Goal: Navigation & Orientation: Find specific page/section

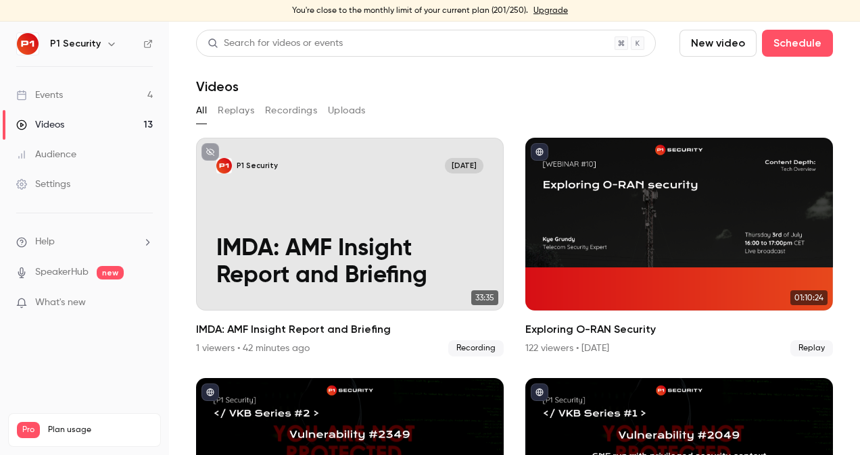
click at [269, 111] on button "Recordings" at bounding box center [291, 111] width 52 height 22
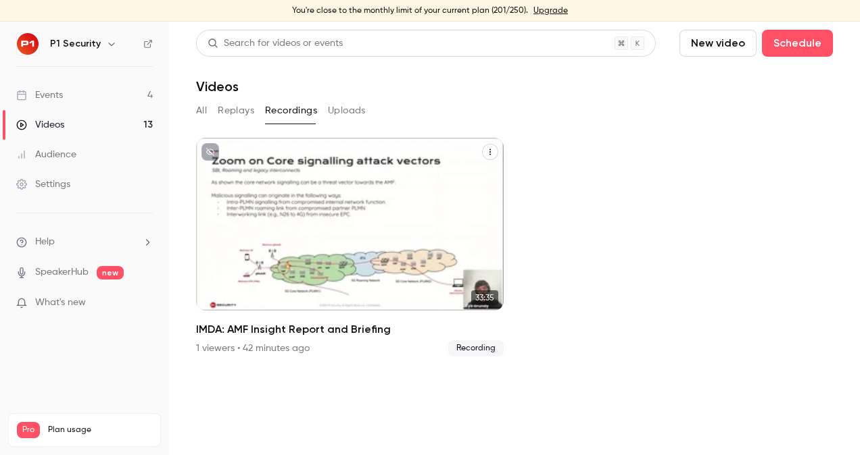
click at [372, 227] on div "P1 Security [DATE] IMDA: AMF Insight Report and Briefing" at bounding box center [349, 224] width 307 height 173
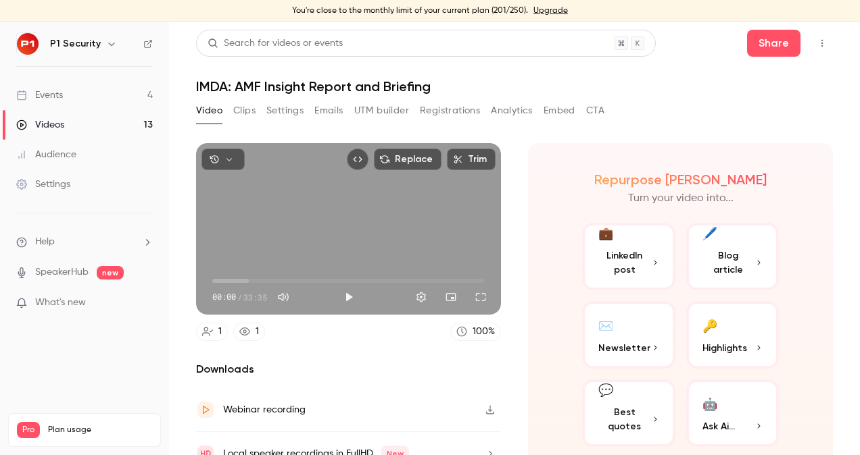
click at [339, 215] on div "Replace Trim 00:00 00:00 / 33:35" at bounding box center [348, 229] width 305 height 172
click at [468, 293] on button "Full screen" at bounding box center [480, 297] width 27 height 27
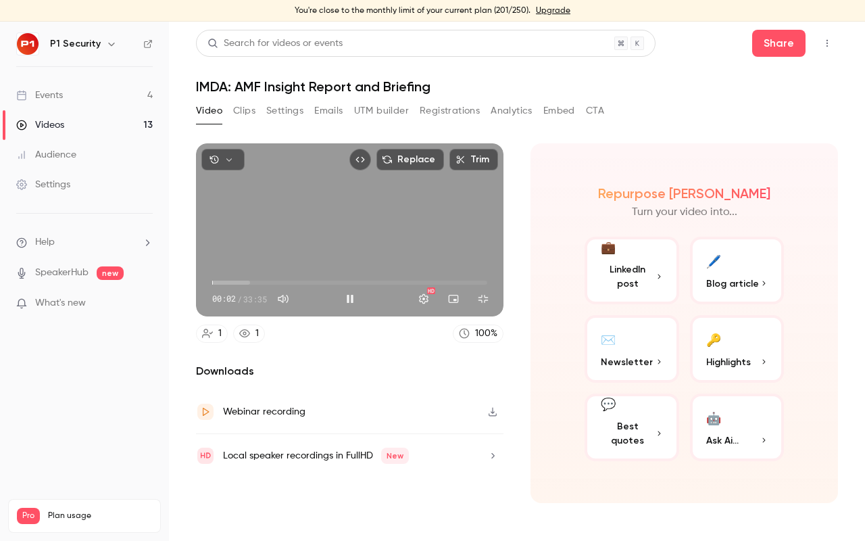
type input "*"
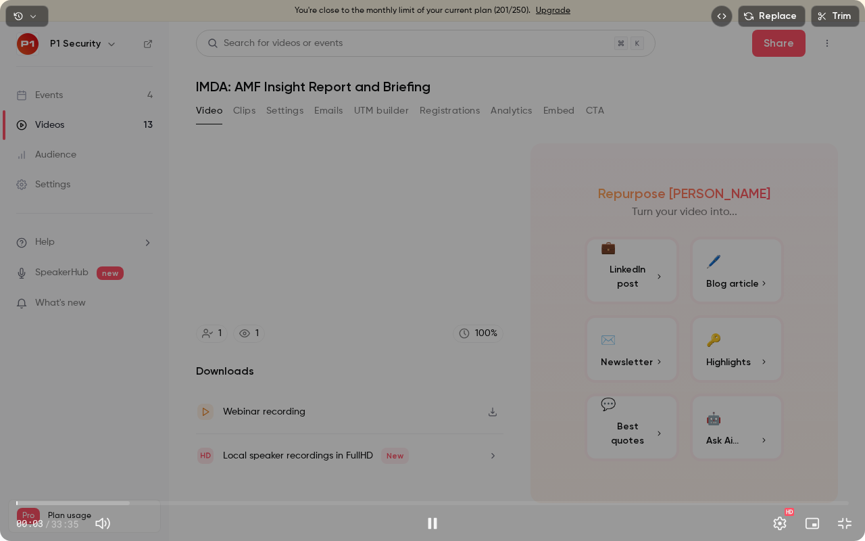
click at [417, 348] on div "Replace Trim 00:03 00:03 / 33:35 HD" at bounding box center [432, 270] width 865 height 541
click at [312, 393] on div "Replace Trim 00:03 00:03 / 33:35 HD" at bounding box center [432, 270] width 865 height 541
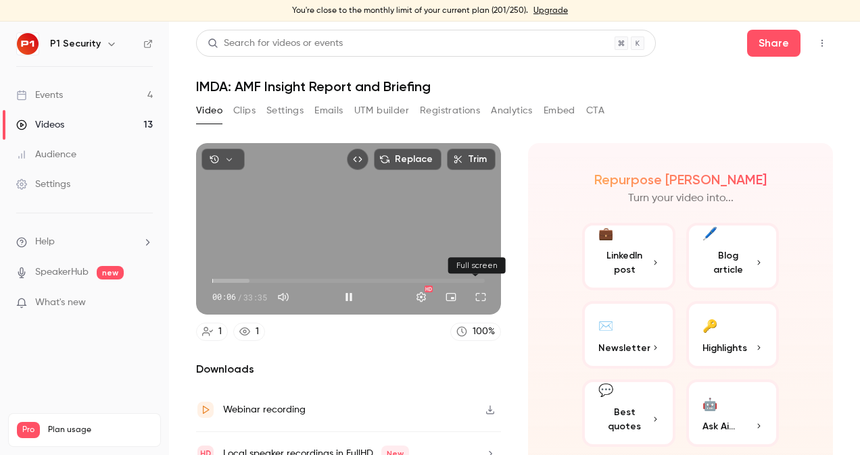
click at [478, 299] on button "Full screen" at bounding box center [480, 297] width 27 height 27
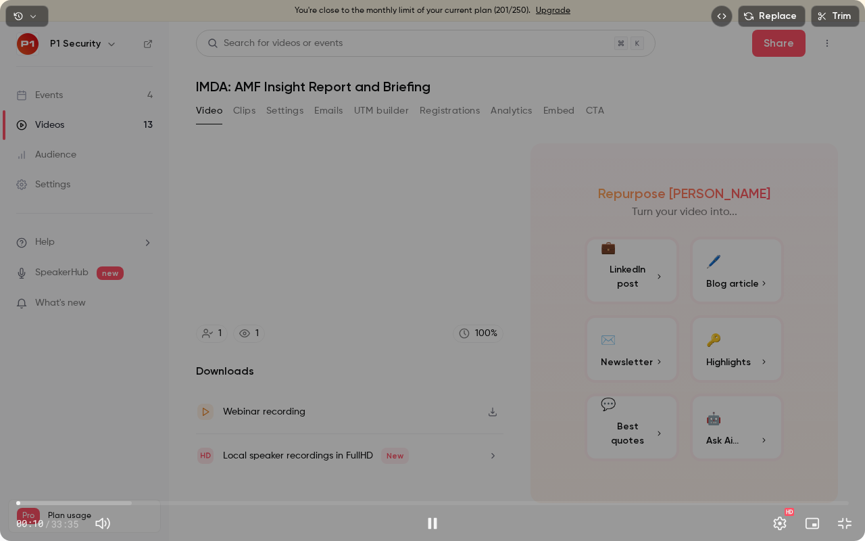
click at [87, 455] on span "00:10" at bounding box center [432, 503] width 833 height 22
click at [135, 455] on span "04:47" at bounding box center [432, 503] width 833 height 22
click at [184, 455] on span "04:49" at bounding box center [432, 503] width 833 height 22
click at [246, 455] on span "06:47" at bounding box center [432, 503] width 833 height 22
click at [278, 455] on span "09:16" at bounding box center [432, 503] width 833 height 22
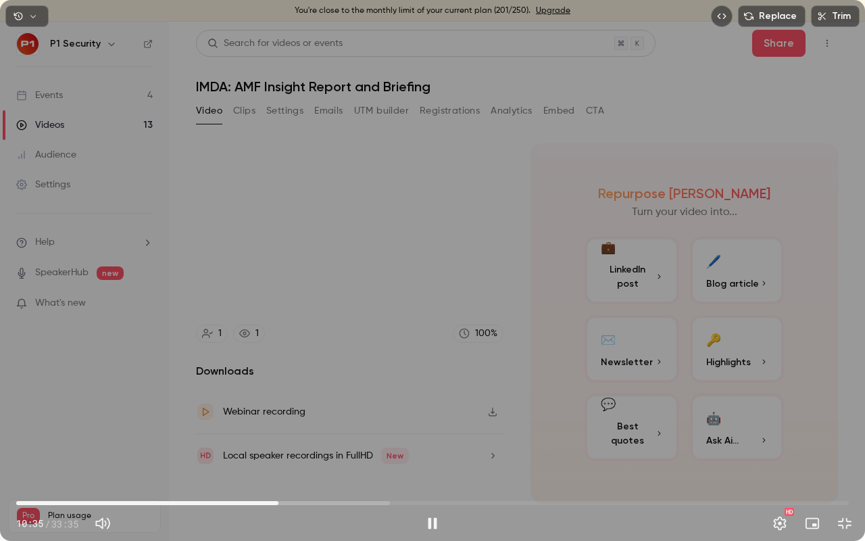
click at [314, 455] on span "10:35" at bounding box center [432, 503] width 833 height 22
click at [346, 455] on span "12:01" at bounding box center [432, 503] width 833 height 22
click at [389, 455] on span "15:03" at bounding box center [432, 503] width 833 height 22
click at [422, 455] on span "16:23" at bounding box center [432, 503] width 833 height 22
click at [442, 455] on span "16:23" at bounding box center [432, 503] width 833 height 22
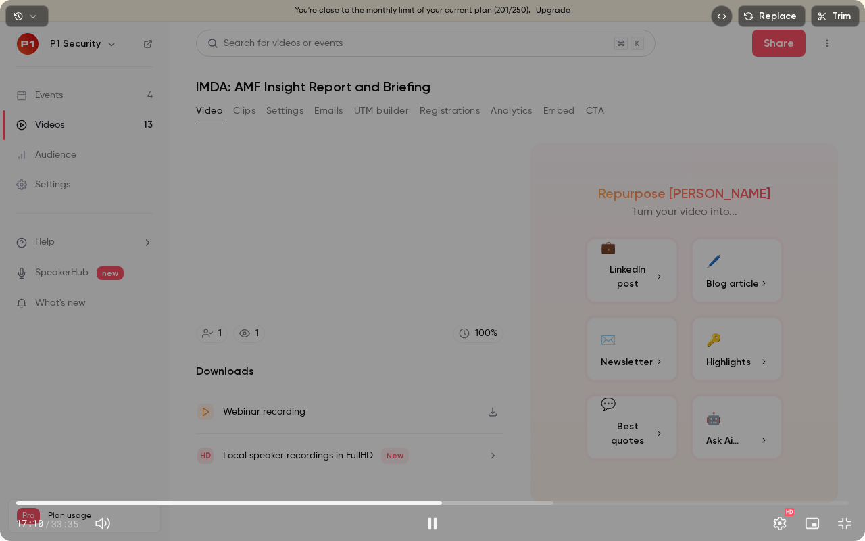
click at [487, 455] on span "17:10" at bounding box center [432, 503] width 833 height 22
click at [524, 455] on span "20:28" at bounding box center [432, 503] width 833 height 22
click at [559, 455] on span "20:28" at bounding box center [432, 503] width 833 height 22
click at [619, 455] on span "21:53" at bounding box center [432, 503] width 833 height 22
click at [650, 455] on span "24:19" at bounding box center [432, 503] width 833 height 22
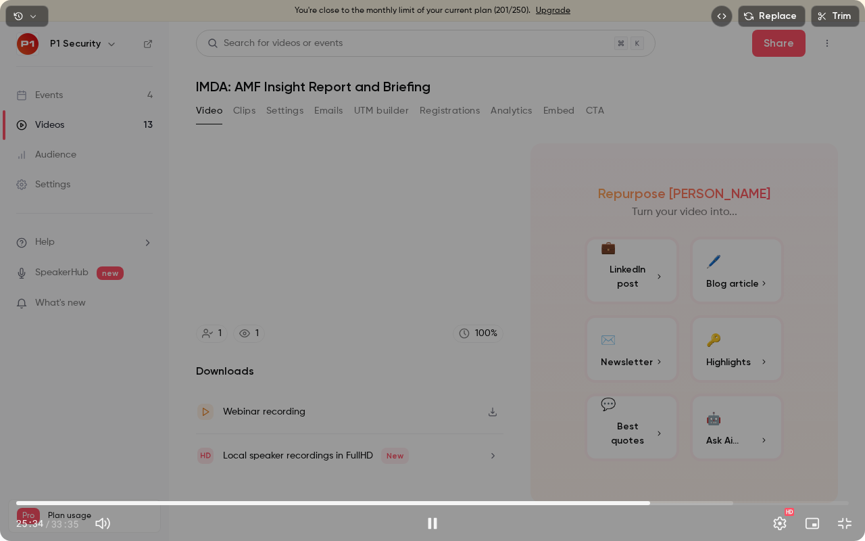
click at [682, 455] on span "25:34" at bounding box center [432, 503] width 833 height 22
click at [718, 455] on span "26:51" at bounding box center [432, 503] width 833 height 22
click at [739, 455] on span "28:18" at bounding box center [432, 503] width 833 height 22
click at [764, 455] on span "30:09" at bounding box center [432, 503] width 833 height 22
click at [785, 455] on span "30:09" at bounding box center [432, 503] width 833 height 22
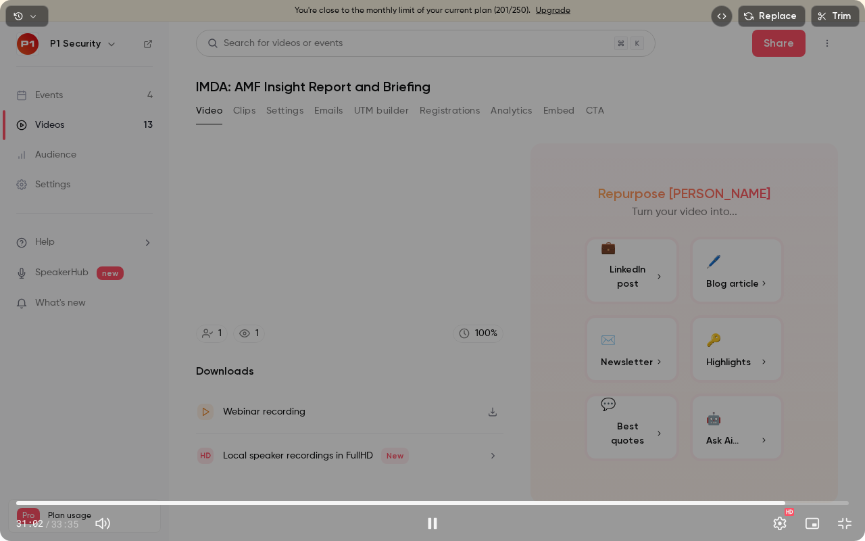
click at [815, 455] on span "31:02" at bounding box center [432, 503] width 833 height 22
click at [832, 455] on span "32:13" at bounding box center [432, 503] width 833 height 22
click at [845, 455] on span "33:25" at bounding box center [432, 503] width 833 height 22
click at [164, 455] on span "33:27" at bounding box center [432, 503] width 833 height 22
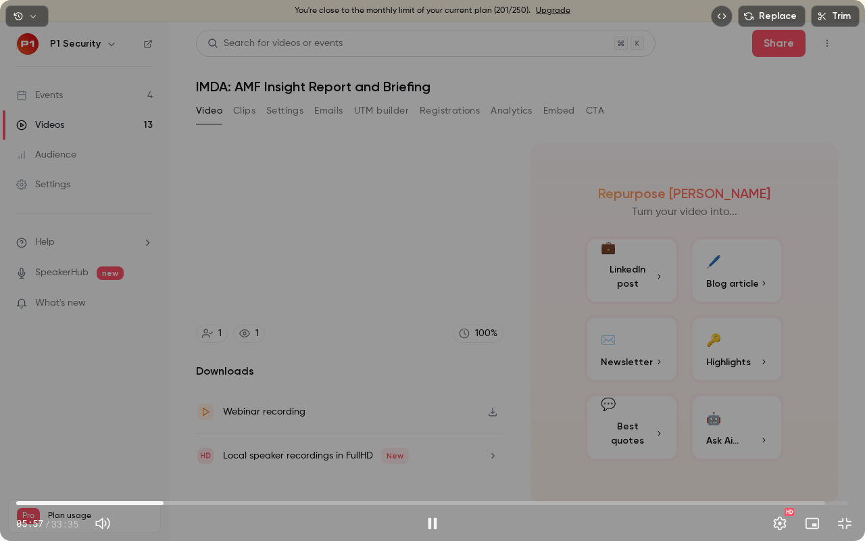
click at [118, 455] on span "05:57" at bounding box center [432, 503] width 833 height 22
click at [191, 455] on span "04:07" at bounding box center [432, 503] width 833 height 22
click at [241, 455] on span "07:02" at bounding box center [432, 503] width 833 height 22
click at [304, 455] on span "11:36" at bounding box center [432, 503] width 833 height 22
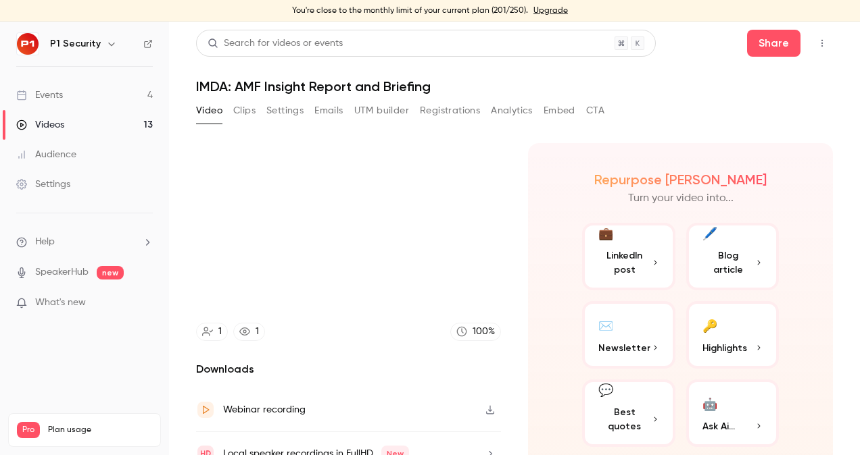
click at [324, 399] on div "11:37 11:37 / 33:35 HD" at bounding box center [430, 427] width 860 height 57
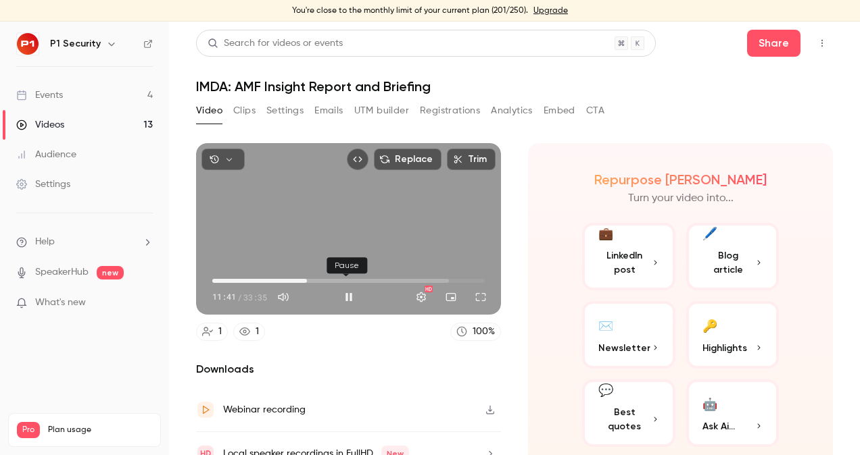
click at [343, 293] on button "Pause" at bounding box center [348, 297] width 27 height 27
click at [290, 223] on div "Replace Trim 11:41 11:41 / 33:35 HD" at bounding box center [348, 229] width 305 height 172
click at [465, 275] on span "11:42" at bounding box center [348, 281] width 272 height 22
click at [474, 278] on span "31:47" at bounding box center [348, 281] width 272 height 22
click at [476, 294] on button "Full screen" at bounding box center [480, 297] width 27 height 27
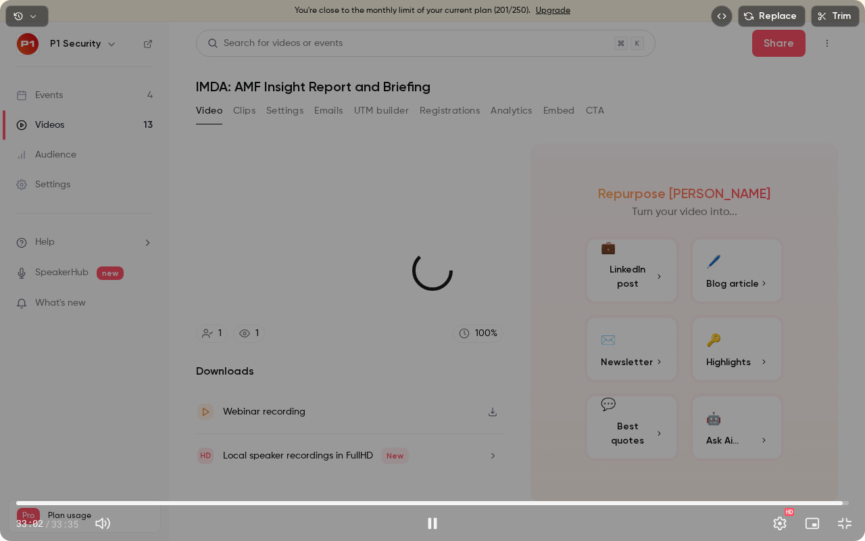
click at [843, 455] on span "33:20" at bounding box center [432, 503] width 833 height 22
click at [845, 455] on span "33:21" at bounding box center [843, 503] width 4 height 4
type input "******"
click at [845, 455] on button "Exit full screen" at bounding box center [844, 523] width 27 height 27
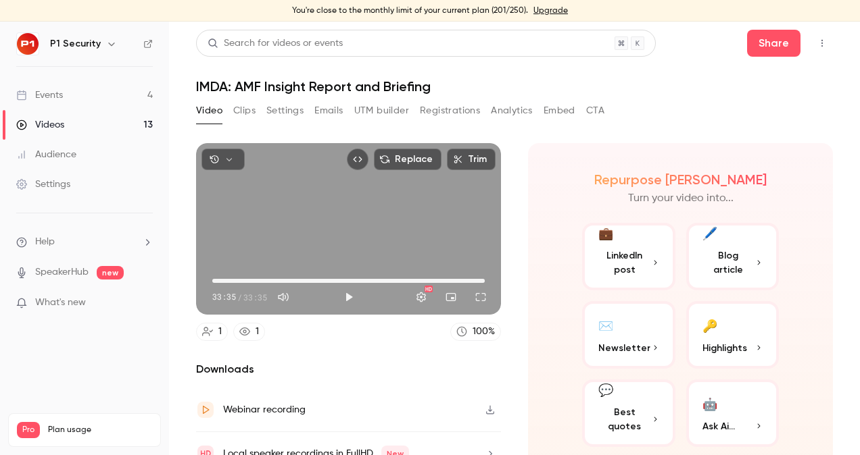
click at [118, 122] on link "Videos 13" at bounding box center [84, 125] width 169 height 30
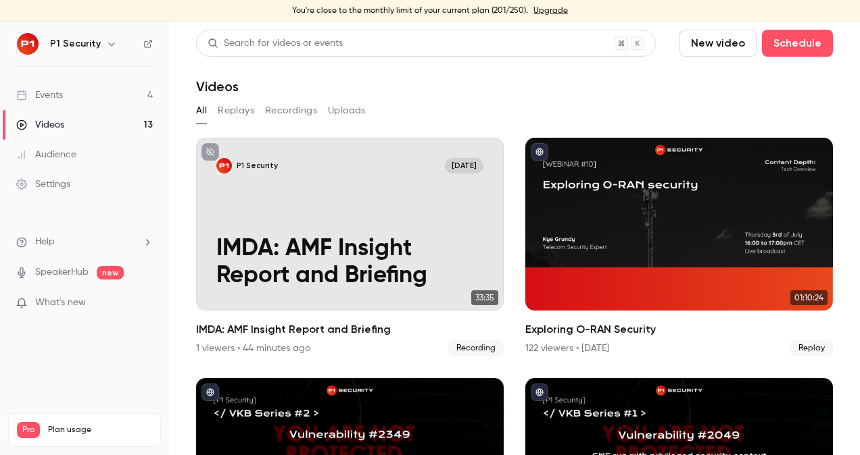
click at [301, 107] on button "Recordings" at bounding box center [291, 111] width 52 height 22
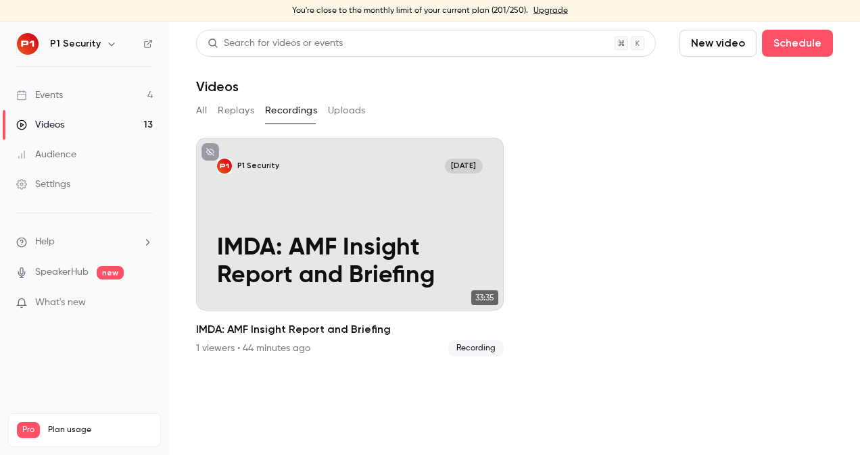
click at [591, 170] on ul "P1 Security Oct 9 IMDA: AMF Insight Report and Briefing 33:35 IMDA: AMF Insight…" at bounding box center [514, 247] width 637 height 219
click at [74, 89] on link "Events 4" at bounding box center [84, 95] width 169 height 30
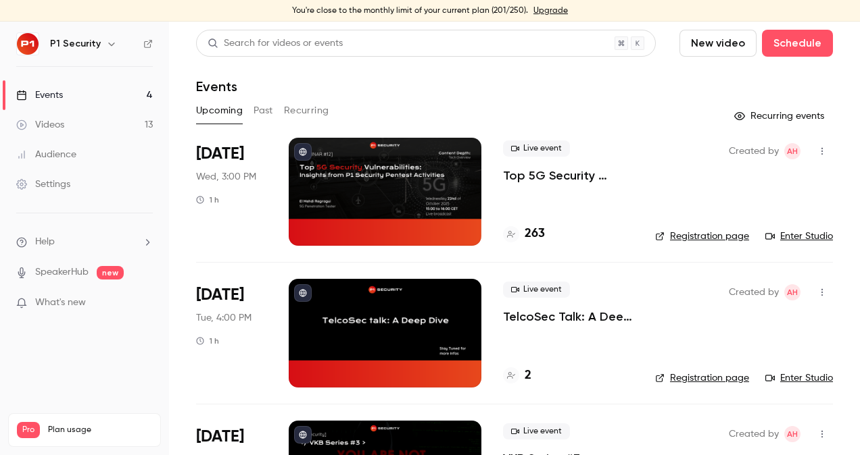
click at [89, 118] on link "Videos 13" at bounding box center [84, 125] width 169 height 30
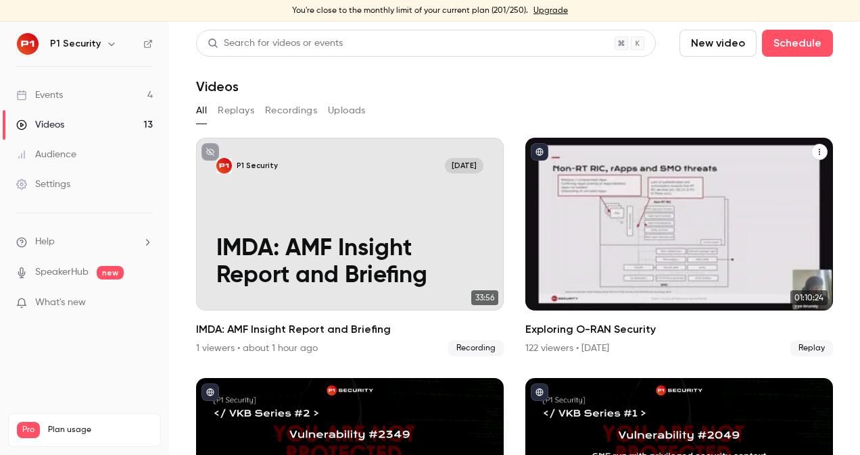
click at [601, 224] on div "Exploring O-RAN Security" at bounding box center [678, 224] width 307 height 173
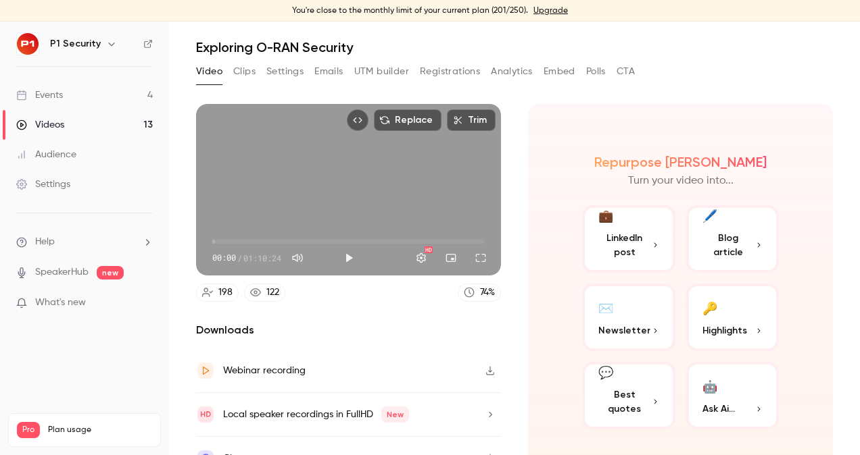
scroll to position [60, 0]
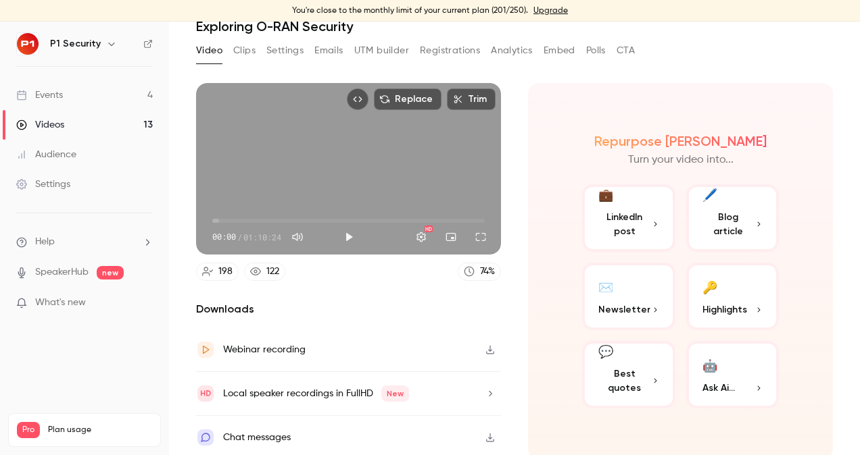
click at [109, 96] on link "Events 4" at bounding box center [84, 95] width 169 height 30
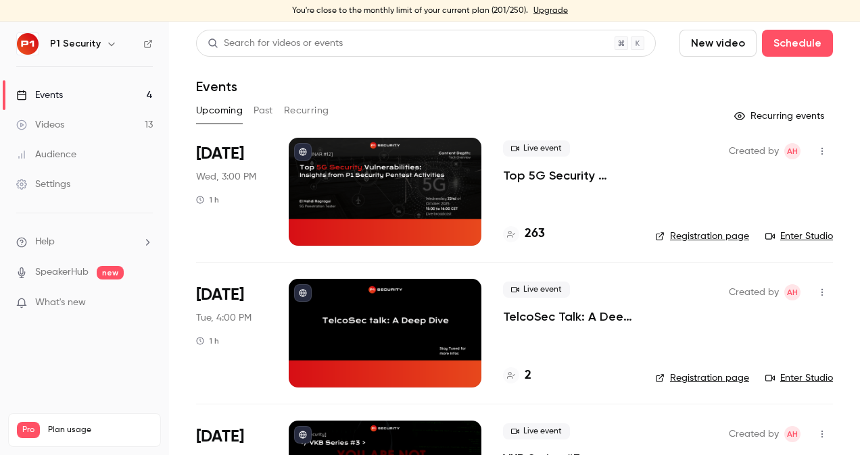
click at [66, 165] on link "Audience" at bounding box center [84, 155] width 169 height 30
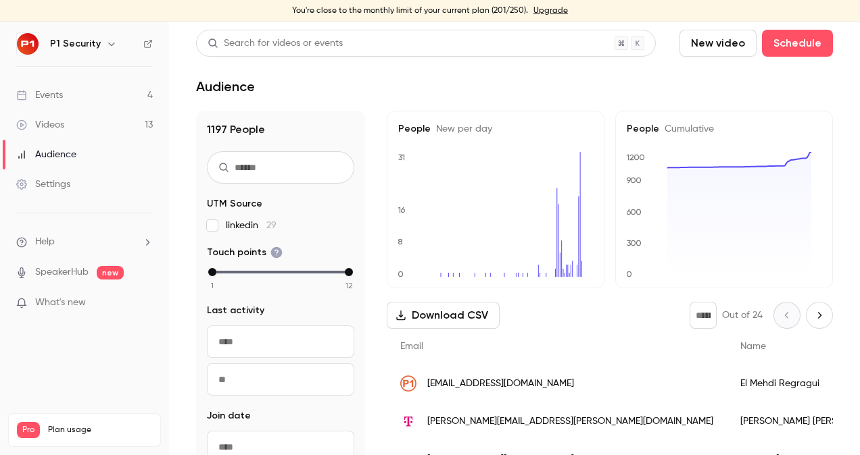
click at [66, 123] on link "Videos 13" at bounding box center [84, 125] width 169 height 30
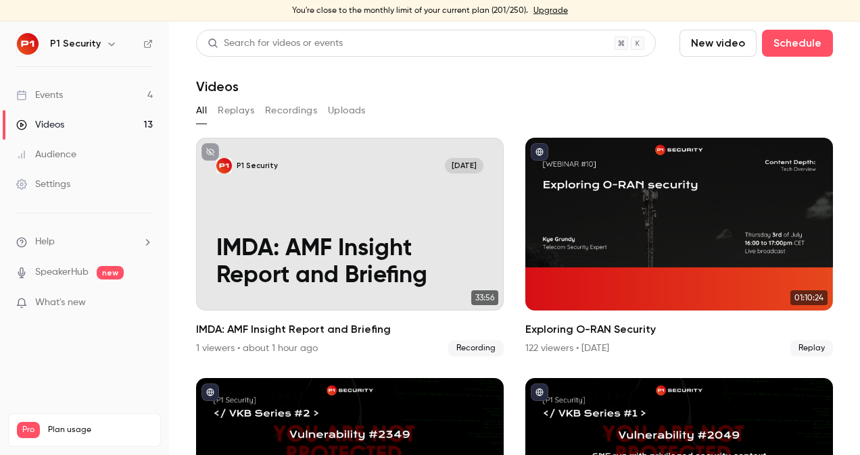
click at [284, 112] on button "Recordings" at bounding box center [291, 111] width 52 height 22
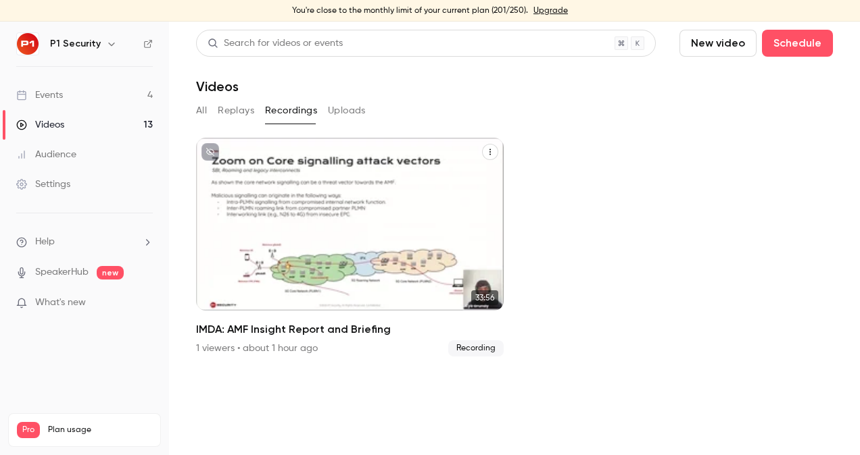
click at [304, 228] on div "P1 Security [DATE] IMDA: AMF Insight Report and Briefing" at bounding box center [349, 224] width 307 height 173
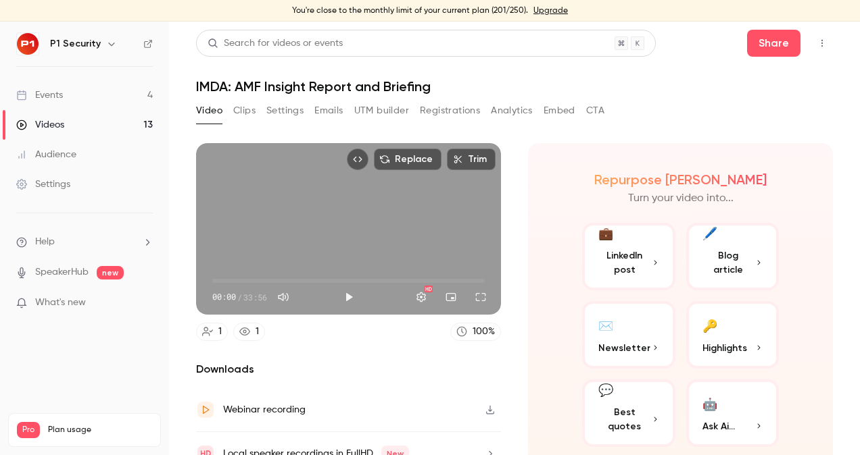
click at [368, 216] on div "Replace Trim 00:00 00:00 / 33:56 HD" at bounding box center [348, 229] width 305 height 172
click at [466, 277] on span "00:00" at bounding box center [348, 281] width 272 height 22
click at [474, 275] on span "32:17" at bounding box center [348, 281] width 272 height 22
click at [478, 291] on button "Full screen" at bounding box center [480, 297] width 27 height 27
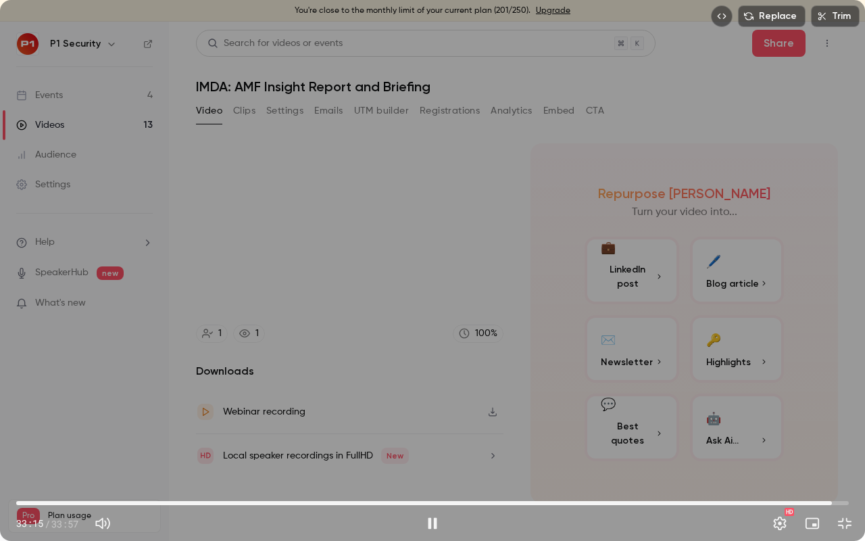
click at [841, 455] on span "33:15" at bounding box center [432, 503] width 833 height 22
click at [843, 455] on span "33:37" at bounding box center [841, 503] width 4 height 4
click at [316, 455] on span "33:52" at bounding box center [432, 503] width 833 height 22
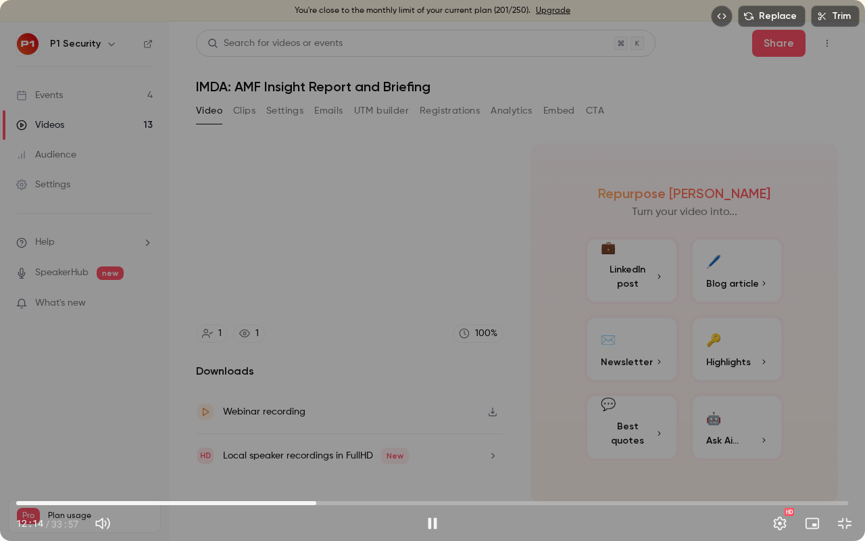
click at [391, 455] on span "12:14" at bounding box center [432, 503] width 833 height 22
click at [497, 455] on span "15:17" at bounding box center [432, 503] width 833 height 22
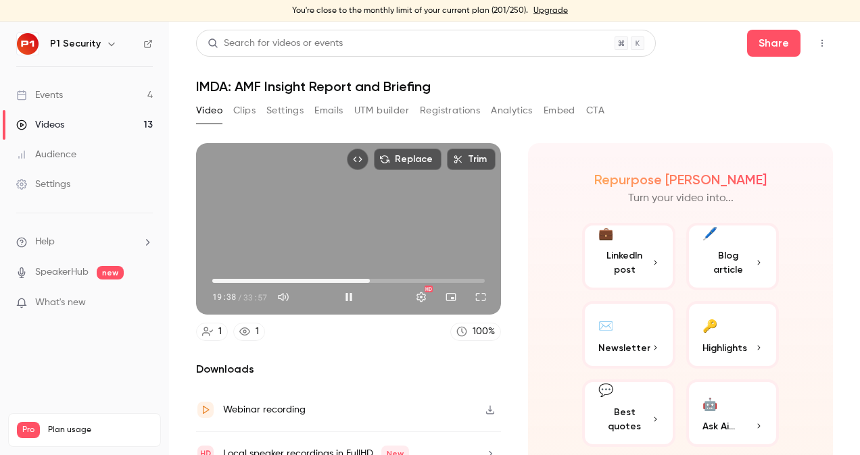
click at [374, 201] on div "Replace Trim 19:38 19:38 / 33:57 HD" at bounding box center [348, 229] width 305 height 172
type input "******"
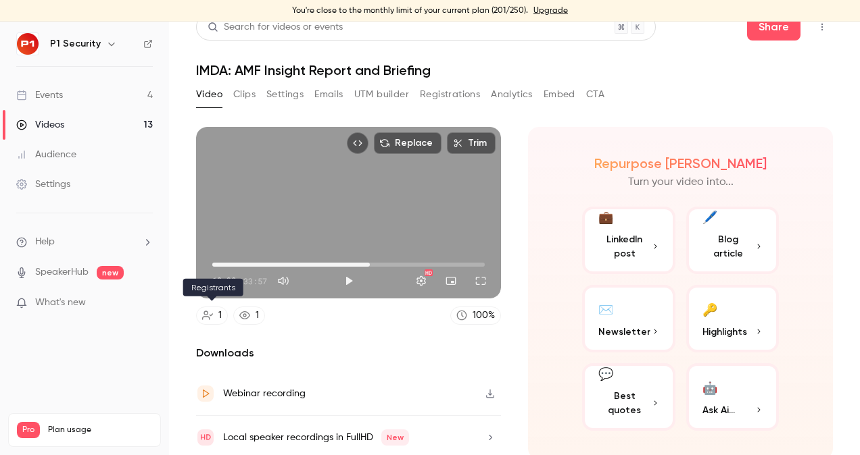
click at [212, 310] on icon at bounding box center [207, 315] width 11 height 11
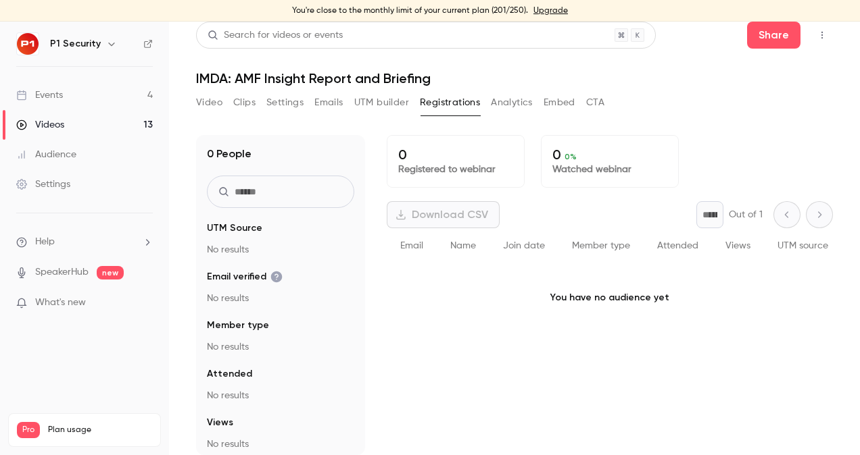
scroll to position [8, 0]
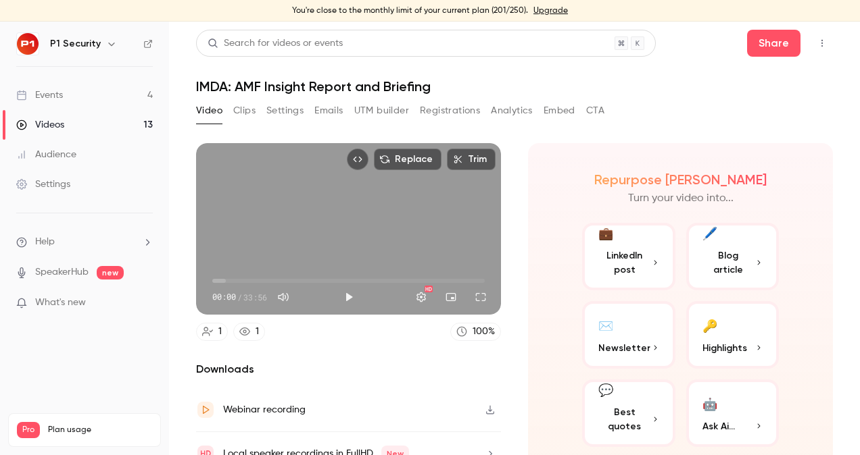
click at [249, 112] on button "Clips" at bounding box center [244, 111] width 22 height 22
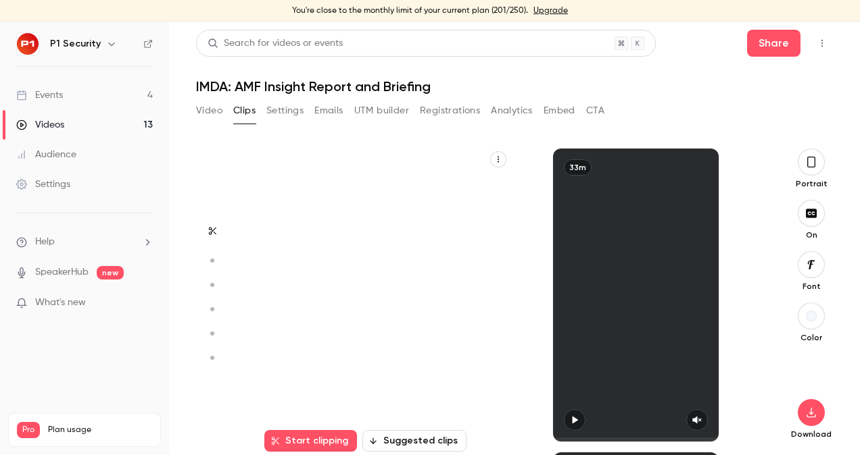
click at [275, 110] on button "Settings" at bounding box center [284, 111] width 37 height 22
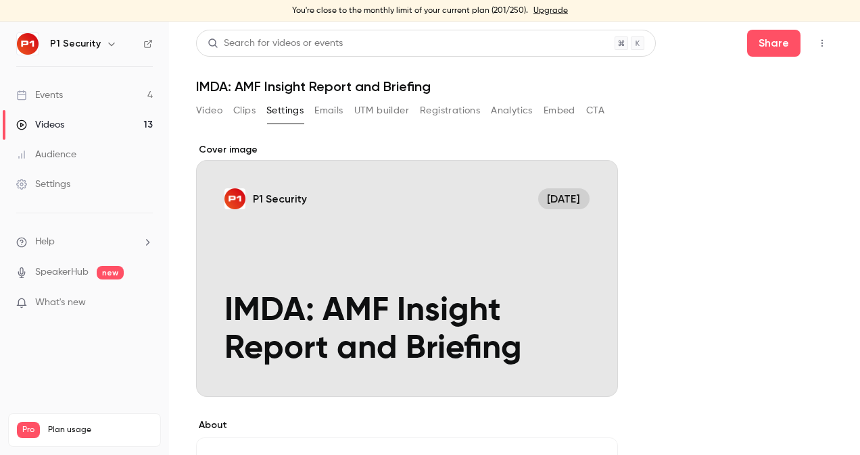
click at [320, 109] on button "Emails" at bounding box center [328, 111] width 28 height 22
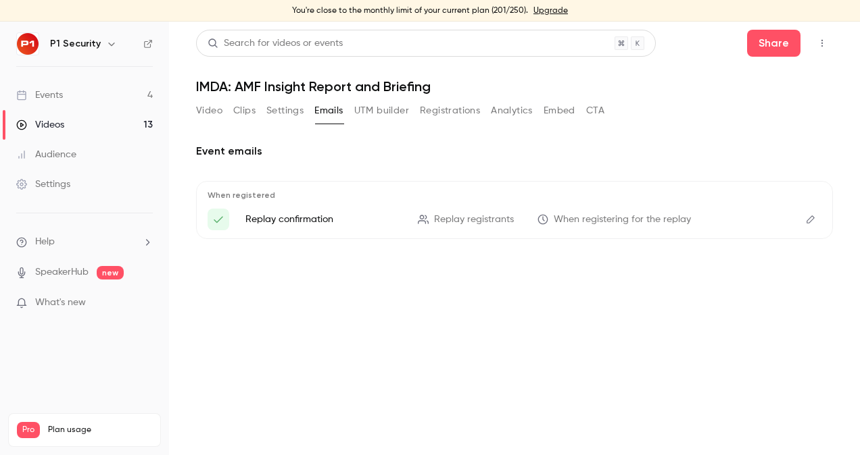
click at [356, 110] on button "UTM builder" at bounding box center [381, 111] width 55 height 22
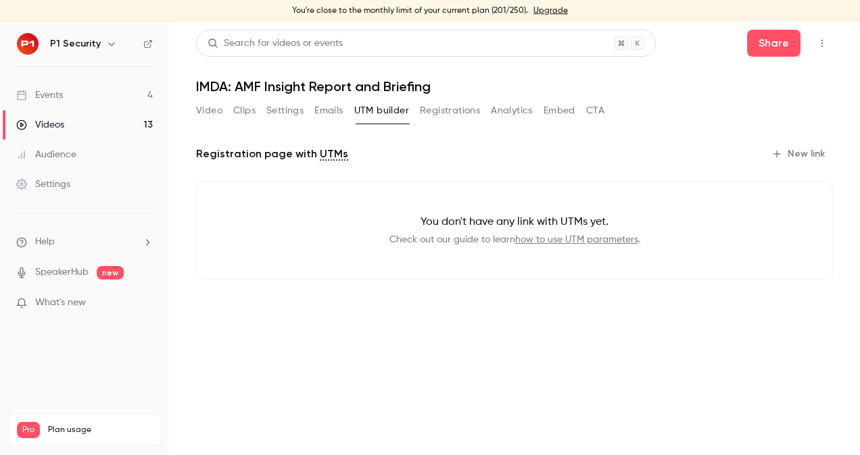
click at [407, 108] on button "UTM builder" at bounding box center [381, 111] width 55 height 22
click at [479, 107] on button "Registrations" at bounding box center [450, 111] width 60 height 22
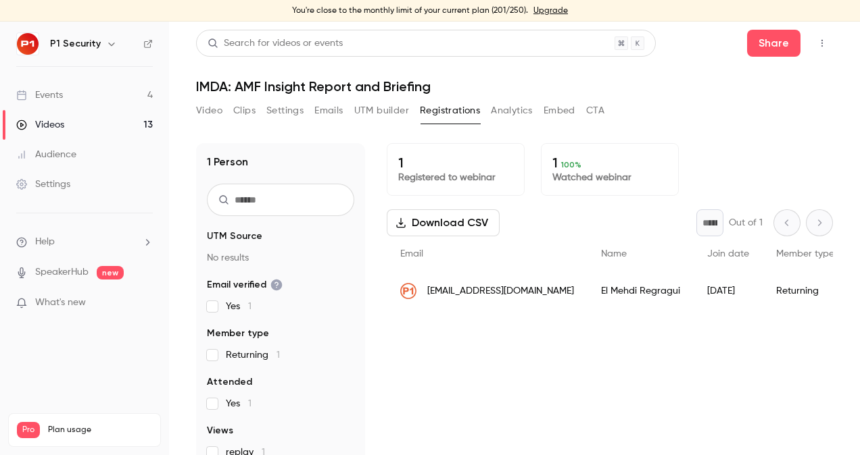
click at [526, 109] on button "Analytics" at bounding box center [512, 111] width 42 height 22
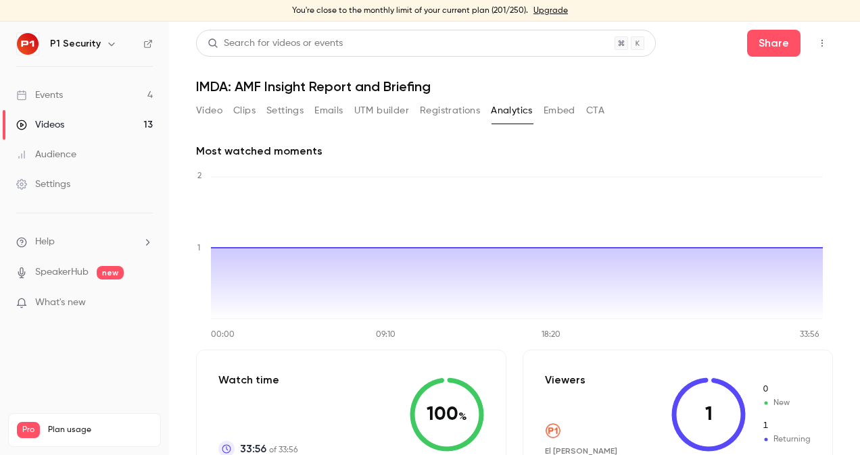
click at [561, 107] on button "Embed" at bounding box center [559, 111] width 32 height 22
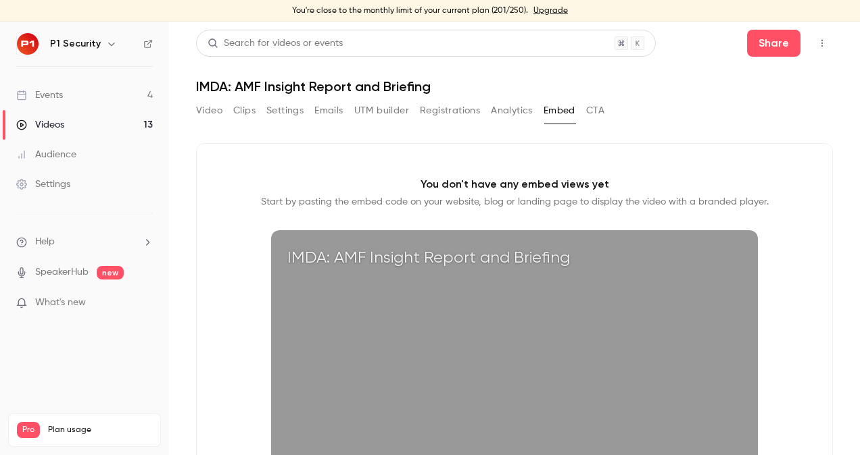
drag, startPoint x: 591, startPoint y: 109, endPoint x: 448, endPoint y: 140, distance: 146.5
click at [591, 109] on button "CTA" at bounding box center [595, 111] width 18 height 22
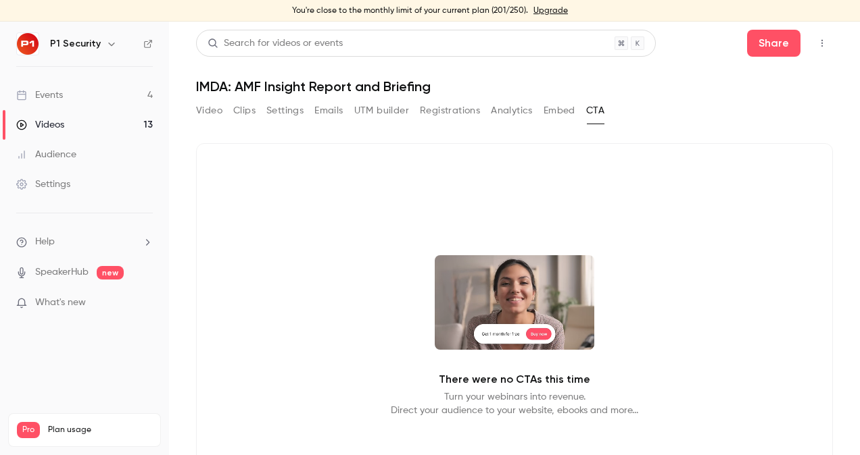
click at [209, 111] on button "Video" at bounding box center [209, 111] width 26 height 22
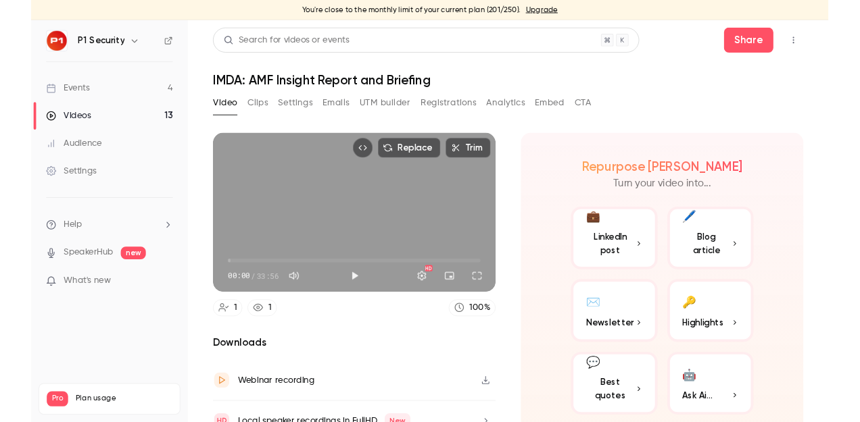
scroll to position [16, 0]
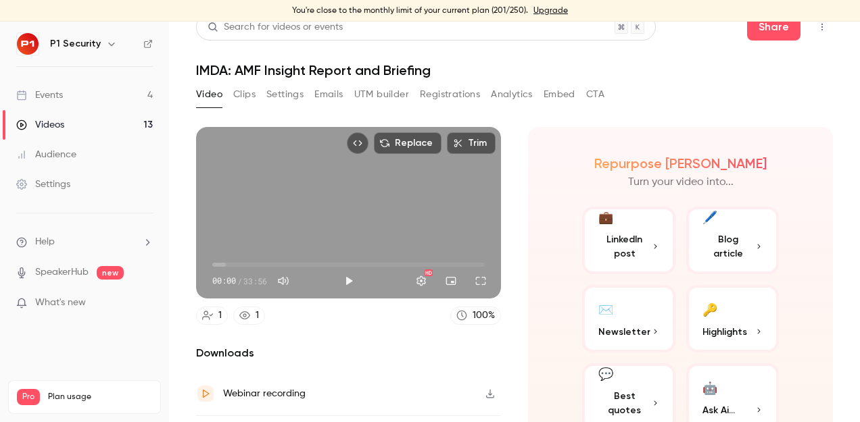
click at [53, 94] on div "Events" at bounding box center [39, 96] width 47 height 14
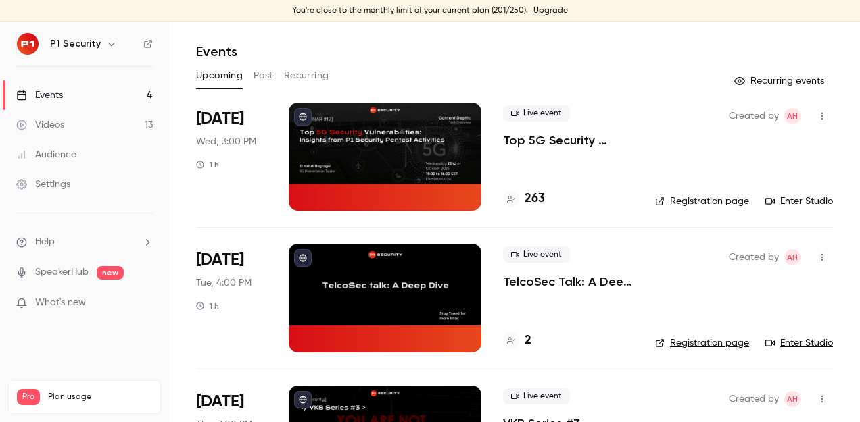
scroll to position [5, 0]
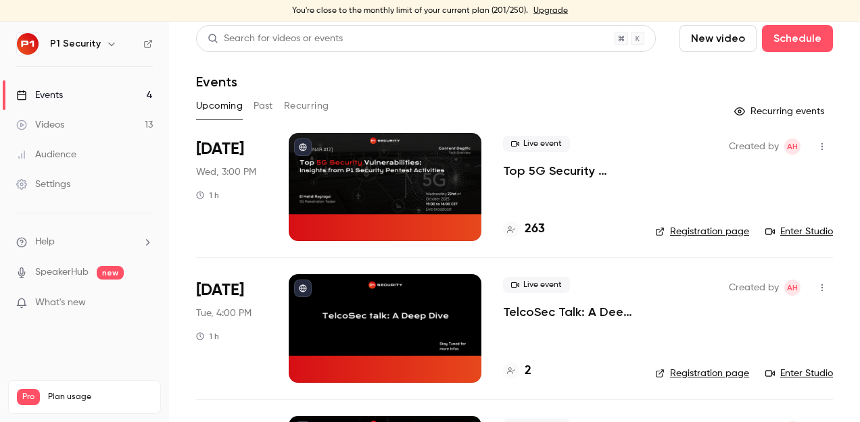
click at [85, 93] on link "Events 4" at bounding box center [84, 95] width 169 height 30
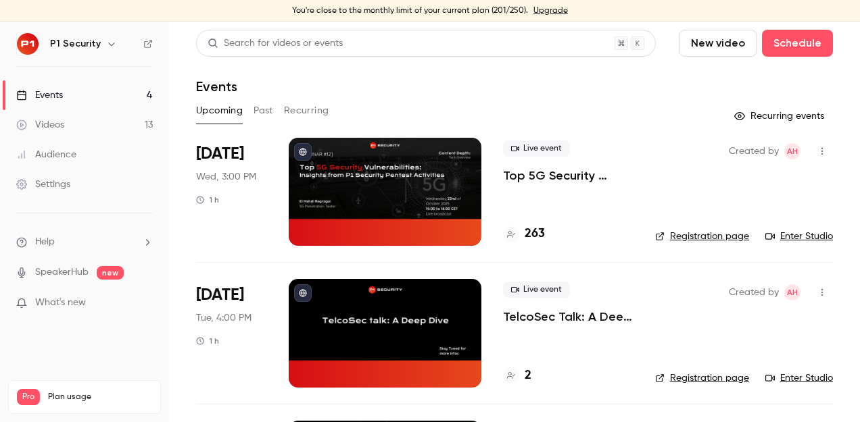
click at [103, 123] on link "Videos 13" at bounding box center [84, 125] width 169 height 30
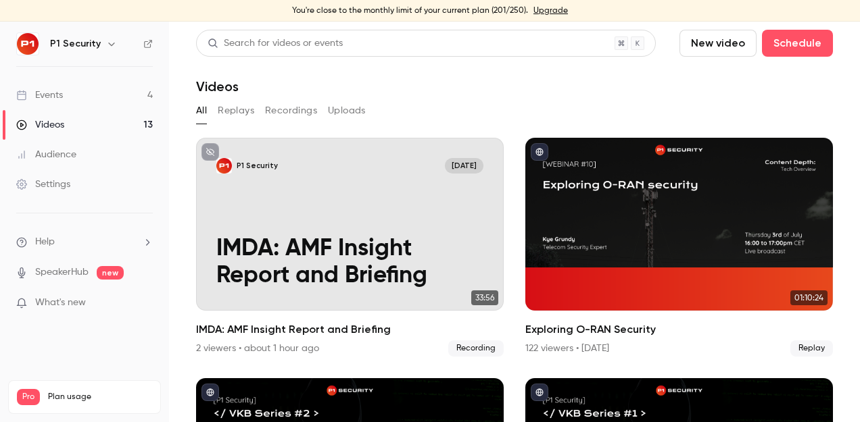
drag, startPoint x: 299, startPoint y: 117, endPoint x: 296, endPoint y: 107, distance: 10.7
click at [299, 118] on button "Recordings" at bounding box center [291, 111] width 52 height 22
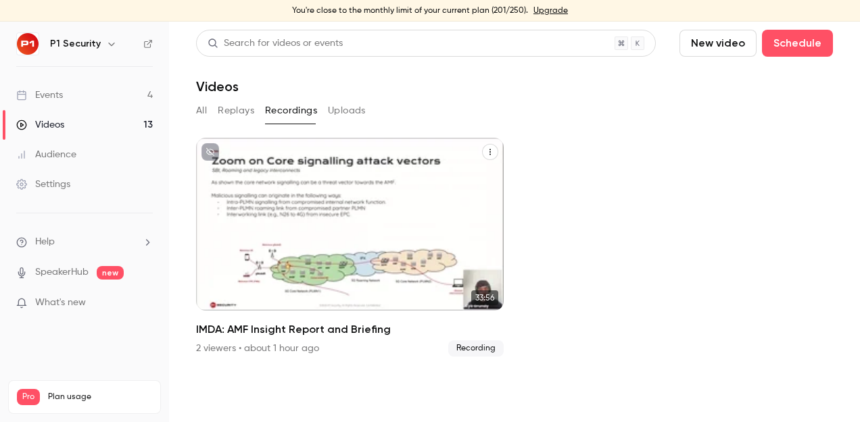
click at [396, 231] on div "P1 Security [DATE] IMDA: AMF Insight Report and Briefing" at bounding box center [349, 224] width 307 height 173
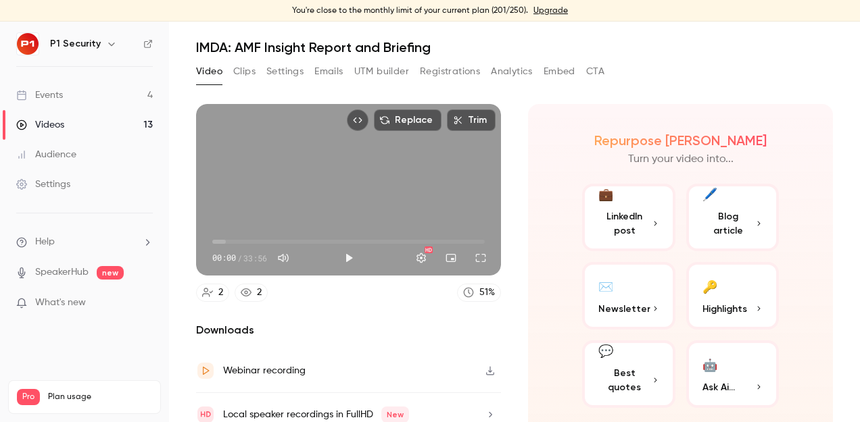
scroll to position [49, 0]
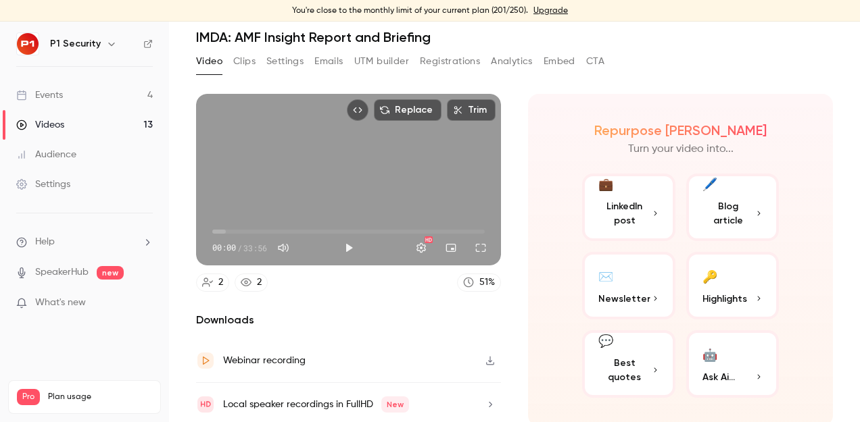
click at [104, 60] on nav "P1 Security Events 4 Videos 13 Audience Settings Help SpeakerHub new What's new…" at bounding box center [84, 222] width 169 height 401
click at [76, 45] on h6 "P1 Security" at bounding box center [75, 44] width 51 height 14
click at [105, 49] on button "button" at bounding box center [111, 44] width 16 height 16
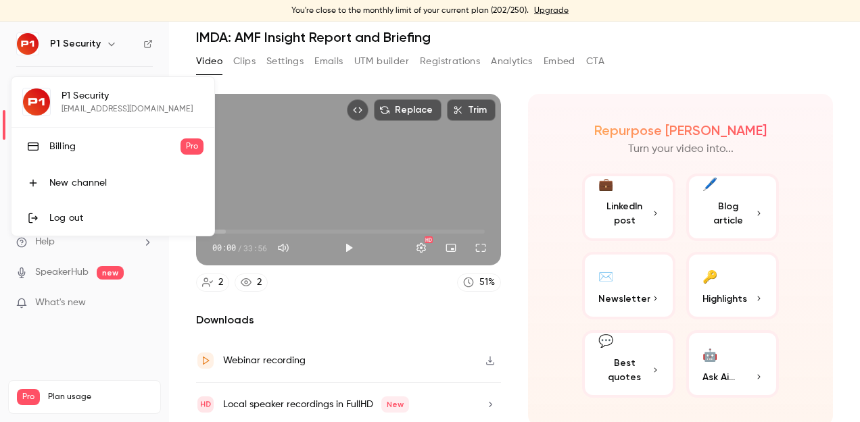
click at [99, 43] on div at bounding box center [430, 211] width 860 height 422
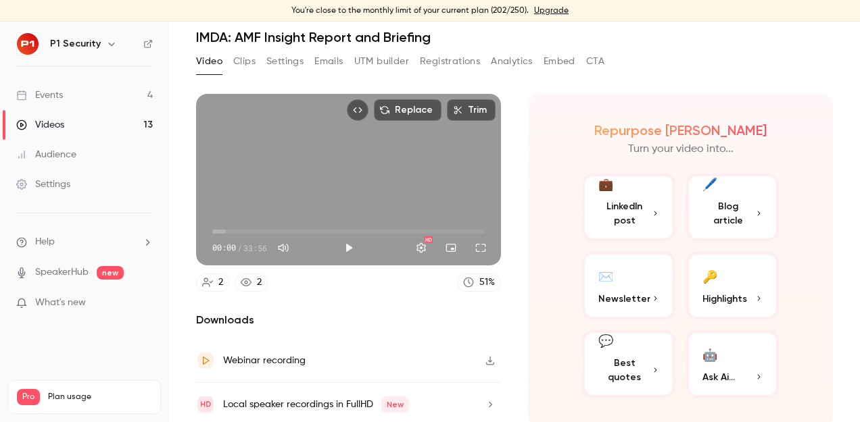
click at [106, 43] on icon "button" at bounding box center [111, 44] width 11 height 11
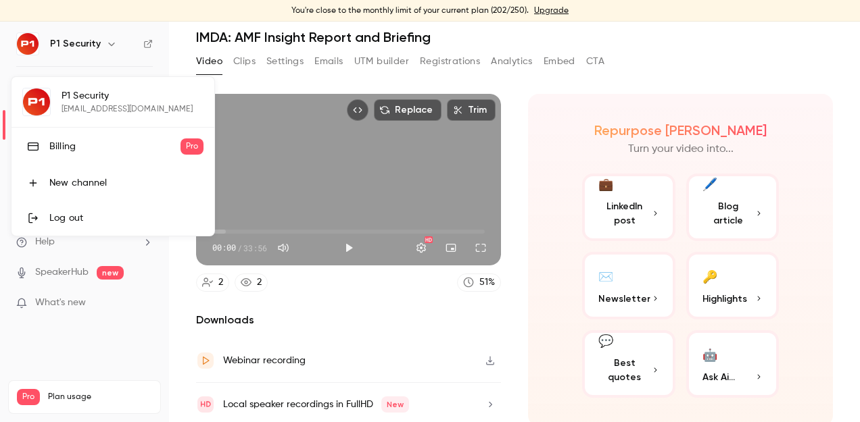
click at [292, 64] on div at bounding box center [430, 211] width 860 height 422
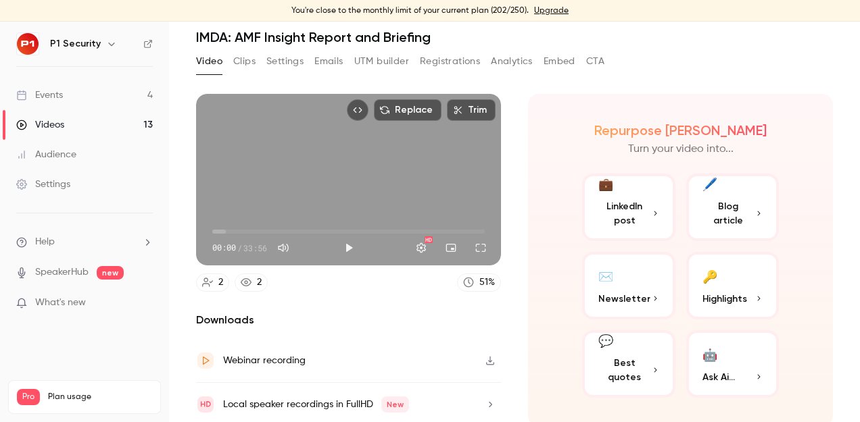
click at [53, 187] on div "Settings" at bounding box center [43, 185] width 54 height 14
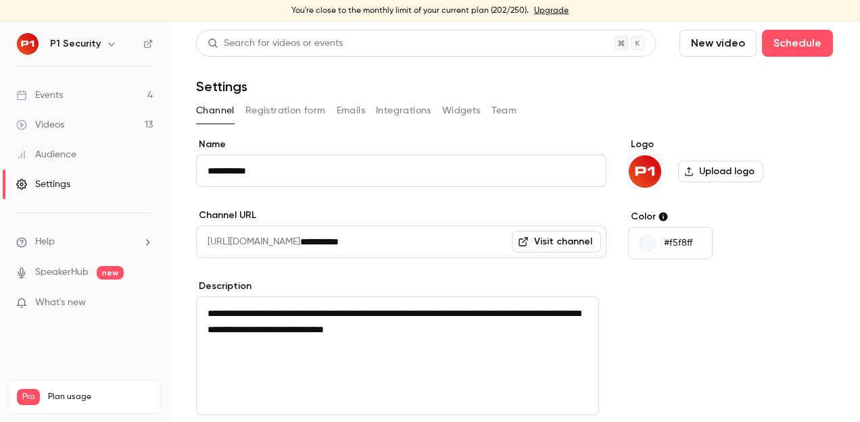
click at [524, 110] on div "Channel Registration form Emails Integrations Widgets Team" at bounding box center [514, 111] width 637 height 22
click at [496, 114] on button "Team" at bounding box center [504, 111] width 26 height 22
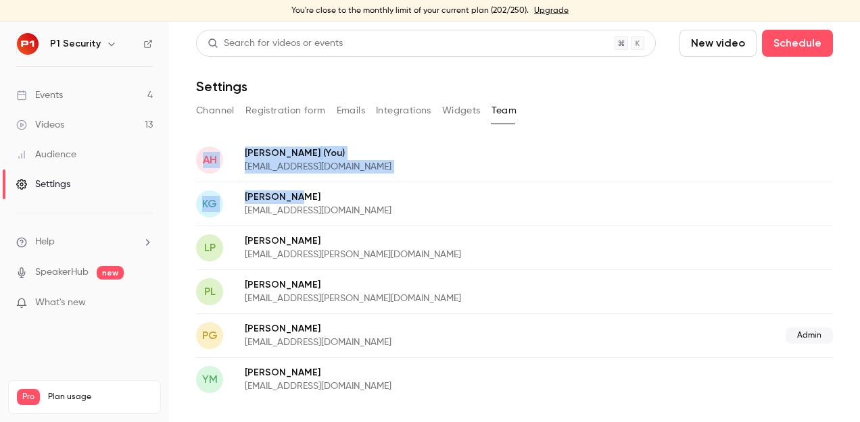
drag, startPoint x: 188, startPoint y: 131, endPoint x: 315, endPoint y: 198, distance: 143.6
click at [315, 198] on main "Search for videos or events New video Schedule Settings Channel Registration fo…" at bounding box center [514, 222] width 691 height 401
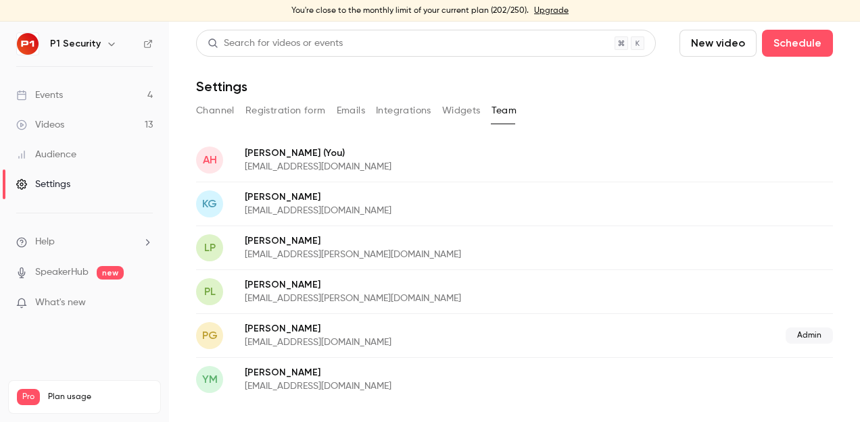
drag, startPoint x: 315, startPoint y: 198, endPoint x: 289, endPoint y: 221, distance: 34.5
click at [289, 221] on div "KG [PERSON_NAME] [PERSON_NAME][EMAIL_ADDRESS][PERSON_NAME][DOMAIN_NAME]" at bounding box center [514, 204] width 637 height 44
drag, startPoint x: 353, startPoint y: 216, endPoint x: 245, endPoint y: 197, distance: 109.8
click at [245, 197] on div "[PERSON_NAME] [PERSON_NAME][EMAIL_ADDRESS][PERSON_NAME][DOMAIN_NAME]" at bounding box center [429, 204] width 368 height 27
drag, startPoint x: 245, startPoint y: 197, endPoint x: 244, endPoint y: 205, distance: 8.1
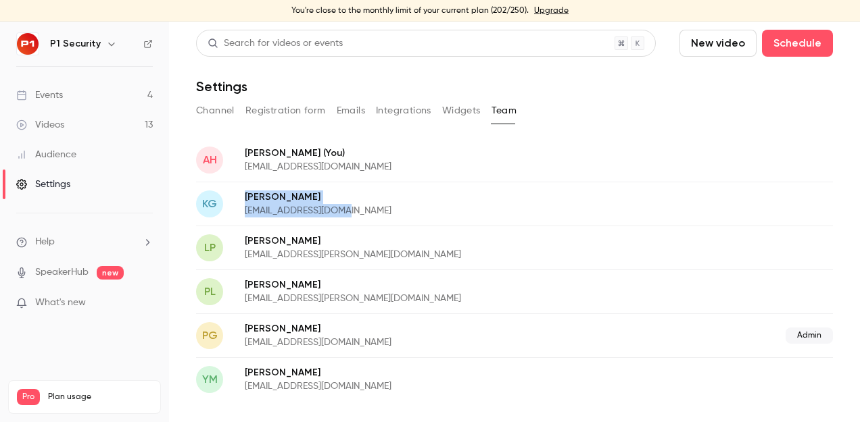
click at [244, 205] on div "KG [PERSON_NAME] [PERSON_NAME][EMAIL_ADDRESS][PERSON_NAME][DOMAIN_NAME]" at bounding box center [514, 204] width 637 height 44
click at [243, 195] on div "KG [PERSON_NAME] [PERSON_NAME][EMAIL_ADDRESS][PERSON_NAME][DOMAIN_NAME]" at bounding box center [514, 204] width 637 height 44
drag, startPoint x: 245, startPoint y: 195, endPoint x: 354, endPoint y: 217, distance: 111.7
click at [354, 217] on div "KG [PERSON_NAME] [PERSON_NAME][EMAIL_ADDRESS][PERSON_NAME][DOMAIN_NAME]" at bounding box center [514, 204] width 637 height 44
click at [353, 216] on p "[EMAIL_ADDRESS][DOMAIN_NAME]" at bounding box center [429, 211] width 368 height 14
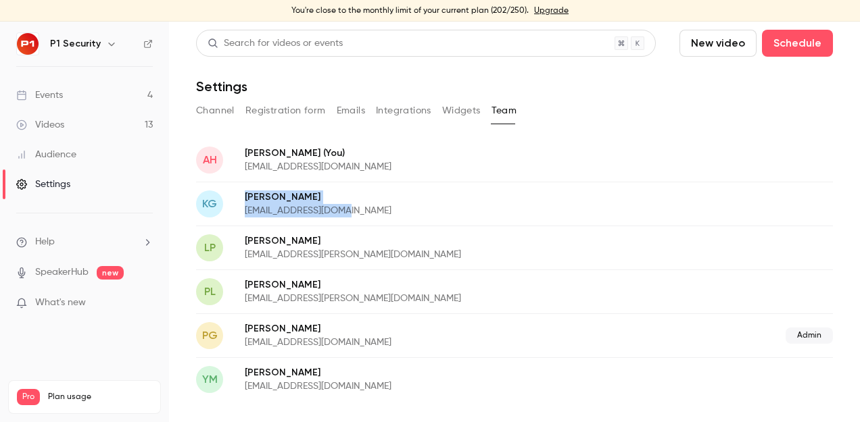
click at [353, 216] on p "[EMAIL_ADDRESS][DOMAIN_NAME]" at bounding box center [429, 211] width 368 height 14
drag, startPoint x: 353, startPoint y: 216, endPoint x: 243, endPoint y: 197, distance: 111.8
click at [243, 197] on div "KG [PERSON_NAME] [PERSON_NAME][EMAIL_ADDRESS][PERSON_NAME][DOMAIN_NAME]" at bounding box center [514, 204] width 637 height 44
click at [242, 197] on div "KG [PERSON_NAME] [PERSON_NAME][EMAIL_ADDRESS][PERSON_NAME][DOMAIN_NAME]" at bounding box center [514, 204] width 637 height 44
click at [242, 202] on div "KG [PERSON_NAME] [PERSON_NAME][EMAIL_ADDRESS][PERSON_NAME][DOMAIN_NAME]" at bounding box center [514, 204] width 637 height 44
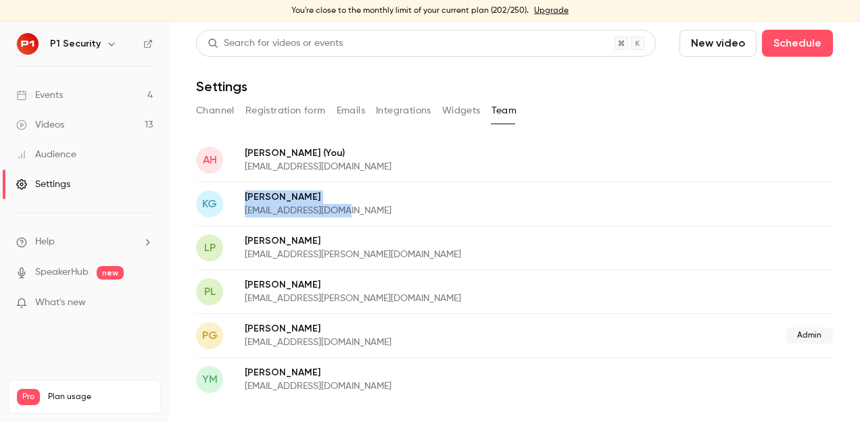
drag, startPoint x: 368, startPoint y: 205, endPoint x: 245, endPoint y: 194, distance: 123.5
click at [245, 194] on div "[PERSON_NAME] [PERSON_NAME][EMAIL_ADDRESS][PERSON_NAME][DOMAIN_NAME]" at bounding box center [429, 204] width 368 height 27
drag, startPoint x: 245, startPoint y: 194, endPoint x: 238, endPoint y: 197, distance: 7.3
click at [238, 197] on div "KG [PERSON_NAME] [PERSON_NAME][EMAIL_ADDRESS][PERSON_NAME][DOMAIN_NAME]" at bounding box center [514, 204] width 637 height 44
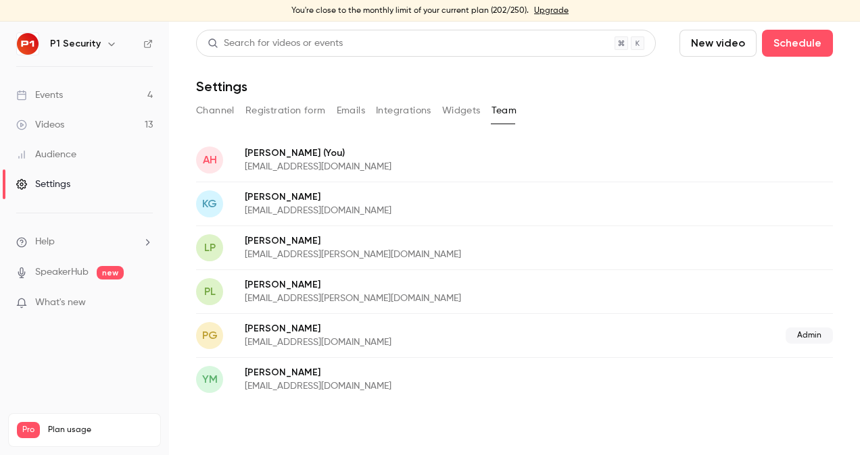
click at [212, 105] on button "Channel" at bounding box center [215, 111] width 39 height 22
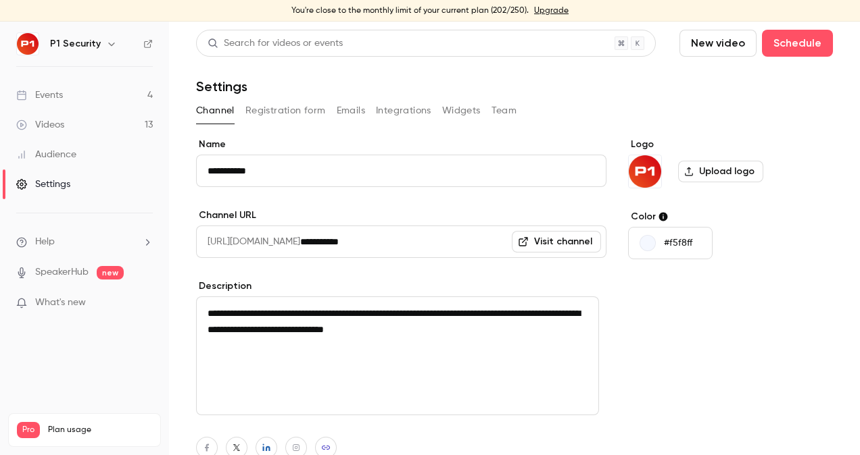
click at [101, 100] on link "Events 4" at bounding box center [84, 95] width 169 height 30
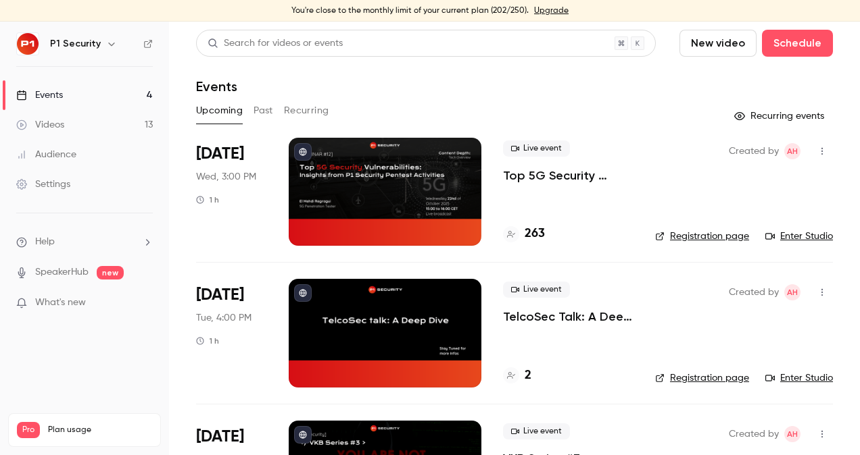
click at [89, 115] on link "Videos 13" at bounding box center [84, 125] width 169 height 30
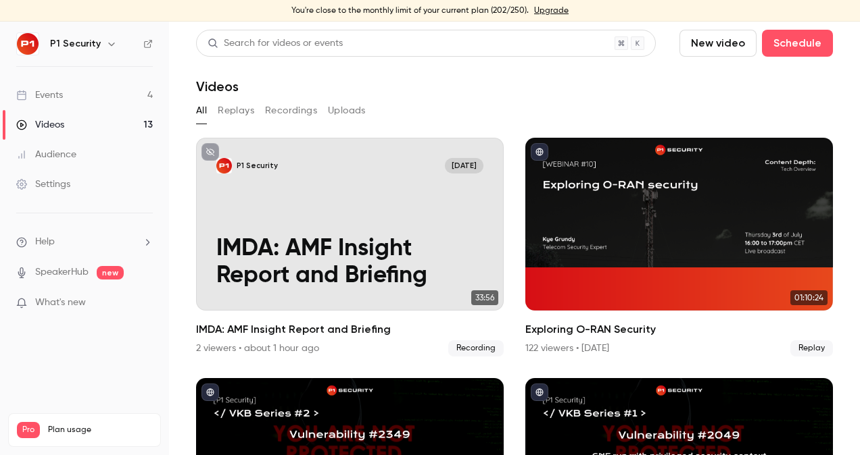
click at [285, 104] on button "Recordings" at bounding box center [291, 111] width 52 height 22
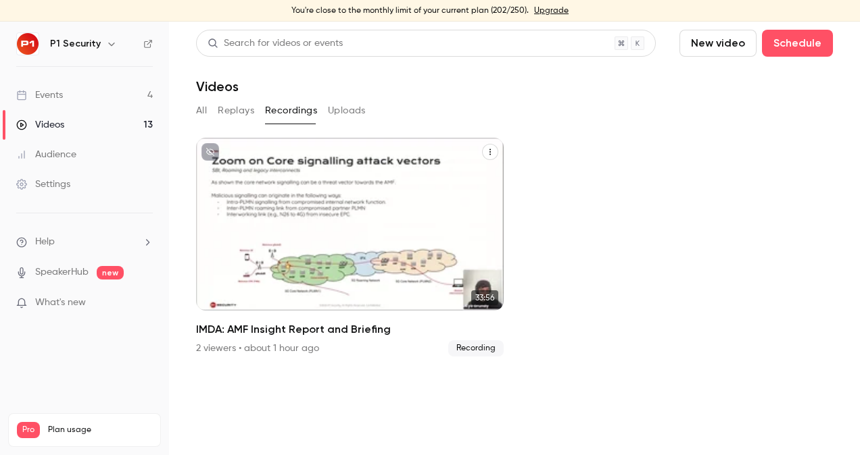
click at [296, 195] on div "P1 Security [DATE] IMDA: AMF Insight Report and Briefing" at bounding box center [349, 224] width 307 height 173
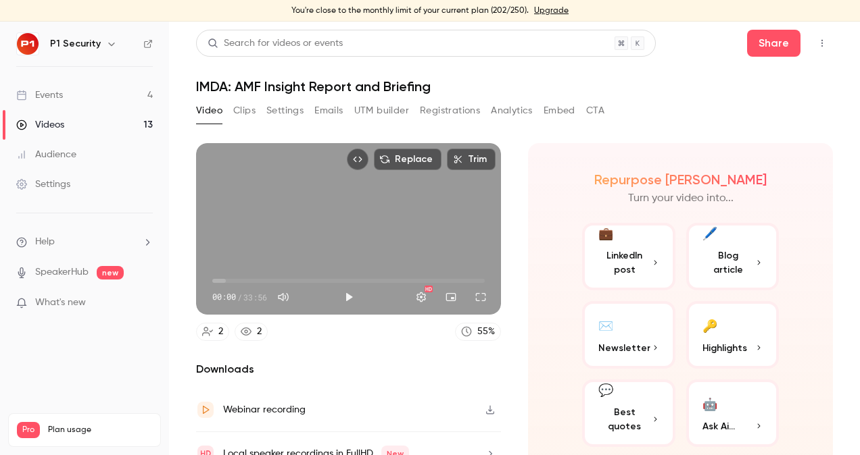
click at [266, 118] on div "Video Clips Settings Emails UTM builder Registrations Analytics Embed CTA" at bounding box center [400, 111] width 408 height 22
click at [299, 113] on button "Settings" at bounding box center [284, 111] width 37 height 22
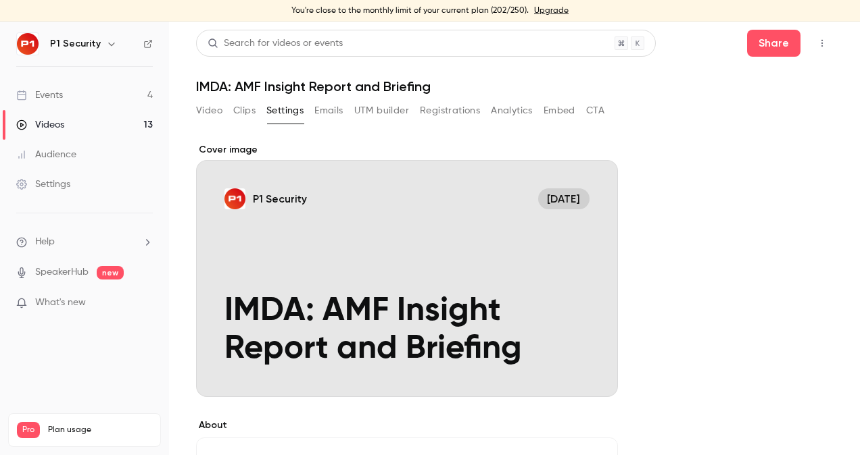
click at [111, 93] on link "Events 4" at bounding box center [84, 95] width 169 height 30
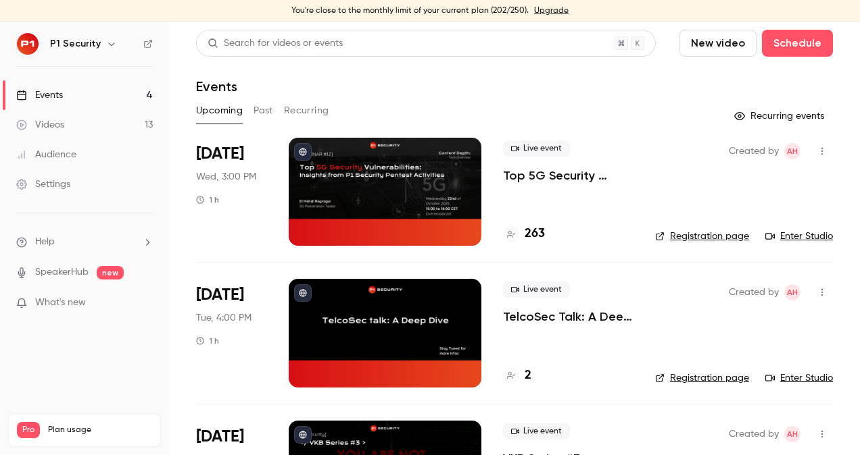
click at [107, 76] on ul "Events 4 Videos 13 Audience Settings" at bounding box center [84, 140] width 169 height 146
click at [98, 101] on link "Events 4" at bounding box center [84, 95] width 169 height 30
click at [109, 125] on link "Videos 13" at bounding box center [84, 125] width 169 height 30
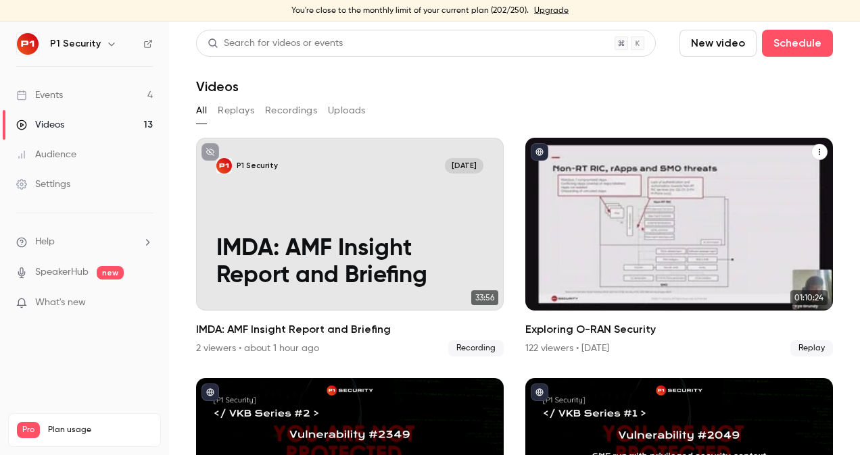
scroll to position [7, 0]
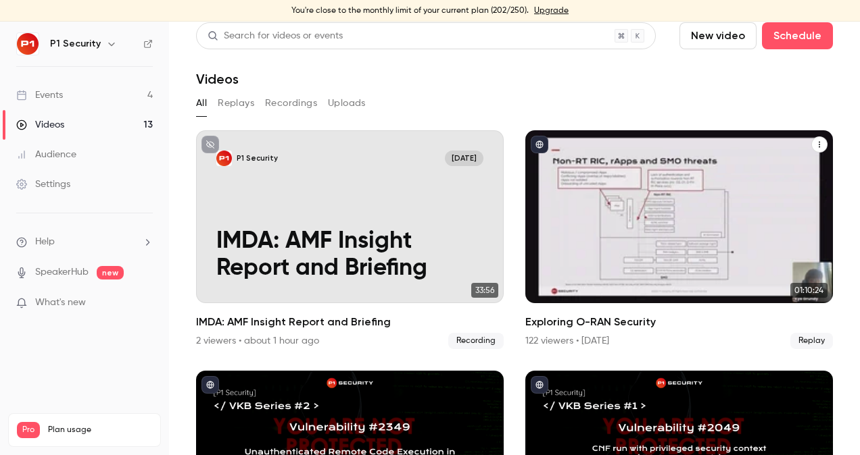
click at [627, 195] on div "Exploring O-RAN Security" at bounding box center [678, 216] width 307 height 173
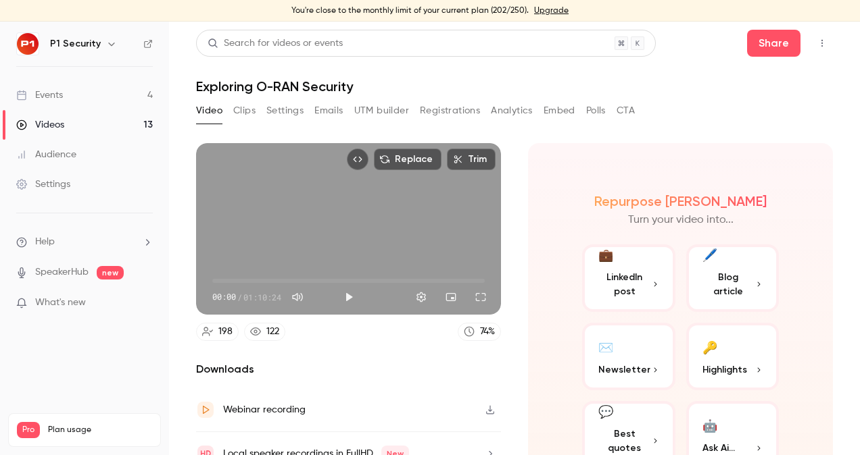
scroll to position [60, 0]
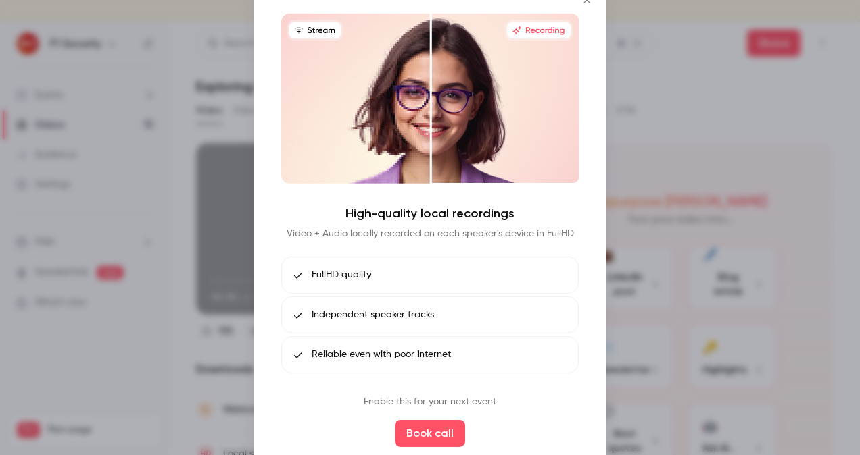
click at [695, 321] on div at bounding box center [430, 227] width 860 height 455
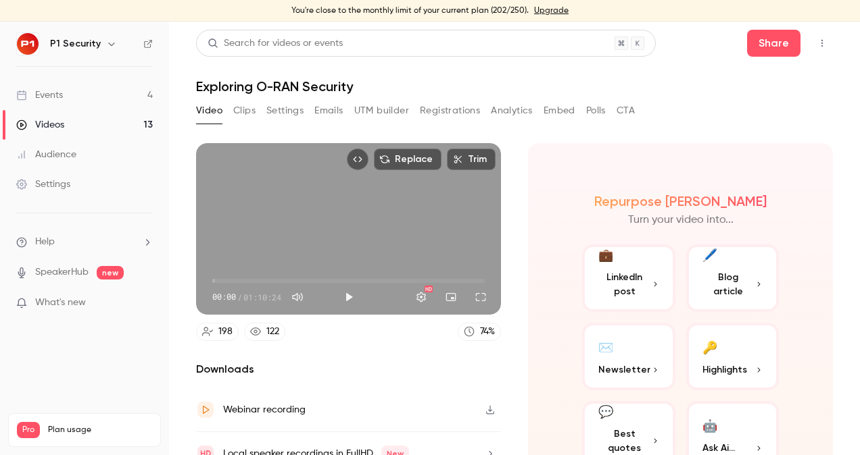
scroll to position [60, 0]
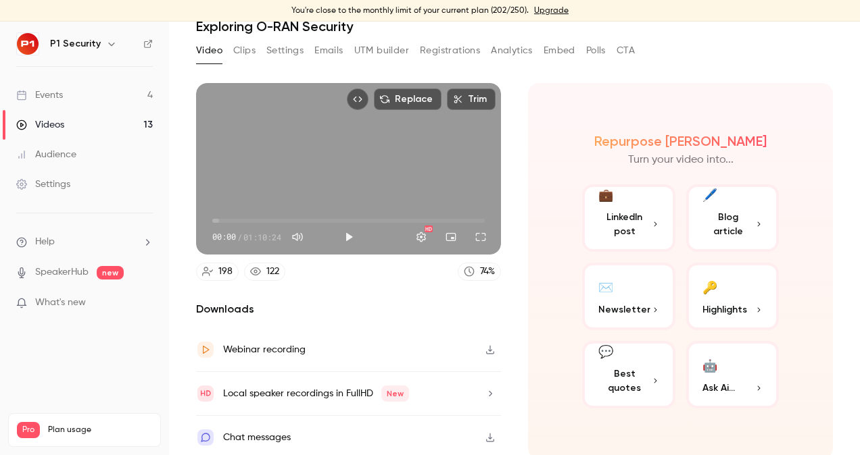
click at [485, 433] on icon "button" at bounding box center [490, 437] width 11 height 9
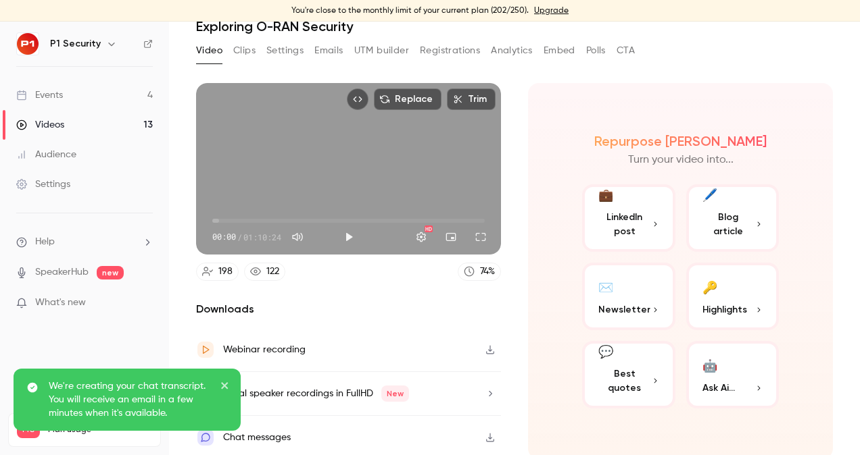
click at [833, 78] on main "Search for videos or events Share Exploring O-RAN Security Video Clips Settings…" at bounding box center [514, 239] width 691 height 434
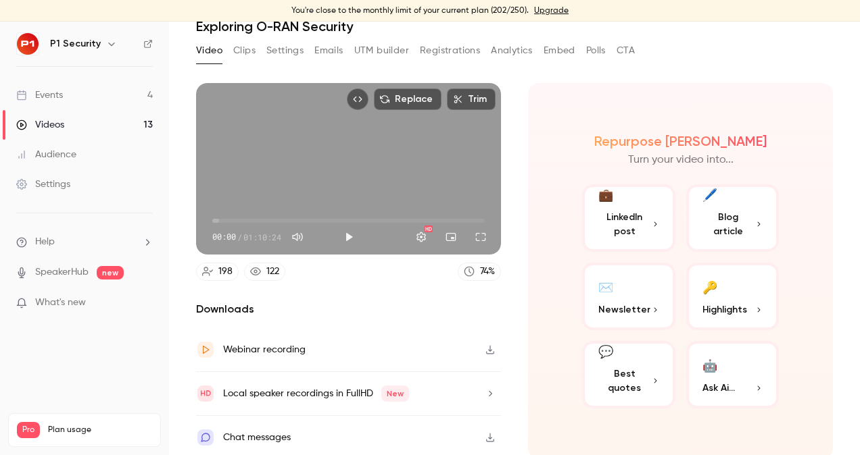
click at [486, 434] on icon "button" at bounding box center [490, 437] width 8 height 9
click at [43, 98] on div "Events" at bounding box center [39, 96] width 47 height 14
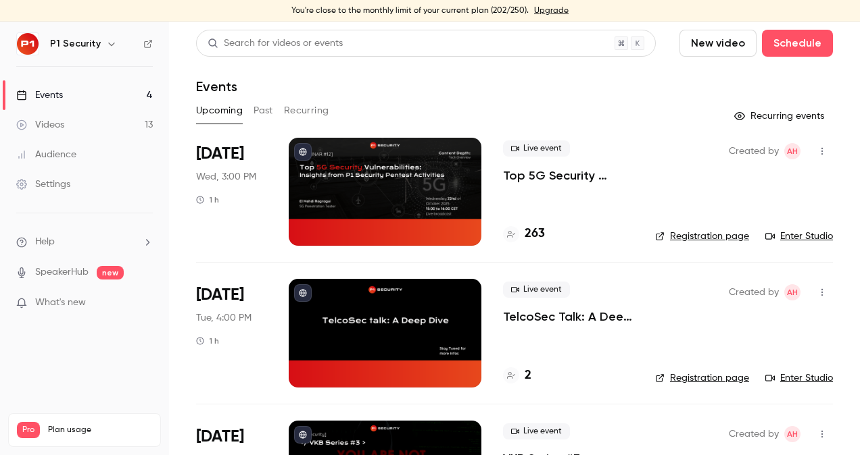
click at [573, 168] on p "Top 5G Security Vulnerabilities: Insights from P1 Security Pentest Activities" at bounding box center [568, 176] width 130 height 16
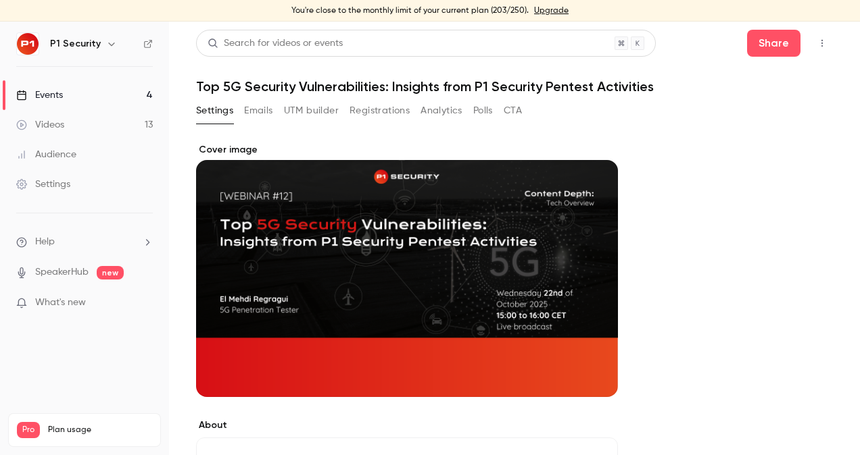
click at [368, 105] on button "Registrations" at bounding box center [379, 111] width 60 height 22
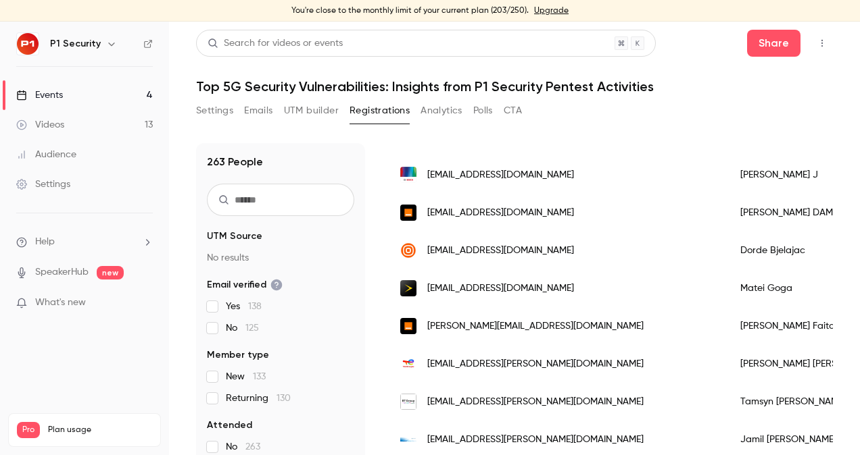
scroll to position [833, 0]
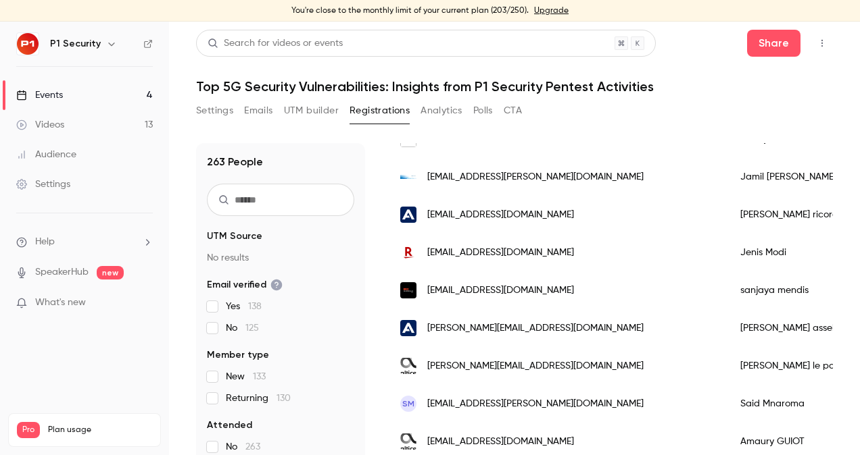
click at [109, 93] on link "Events 4" at bounding box center [84, 95] width 169 height 30
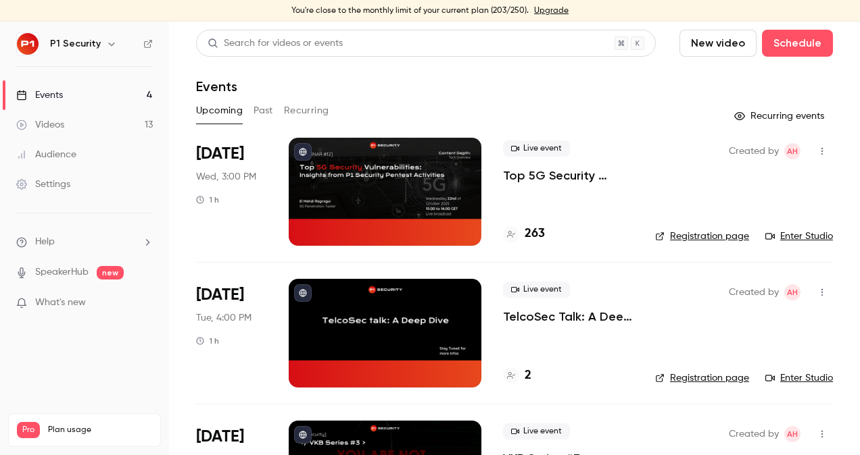
click at [560, 172] on p "Top 5G Security Vulnerabilities: Insights from P1 Security Pentest Activities" at bounding box center [568, 176] width 130 height 16
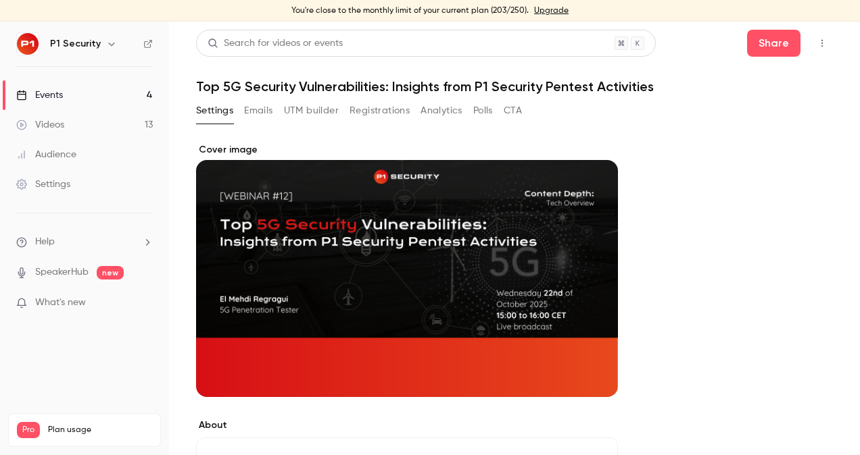
scroll to position [89, 0]
